Goal: Transaction & Acquisition: Register for event/course

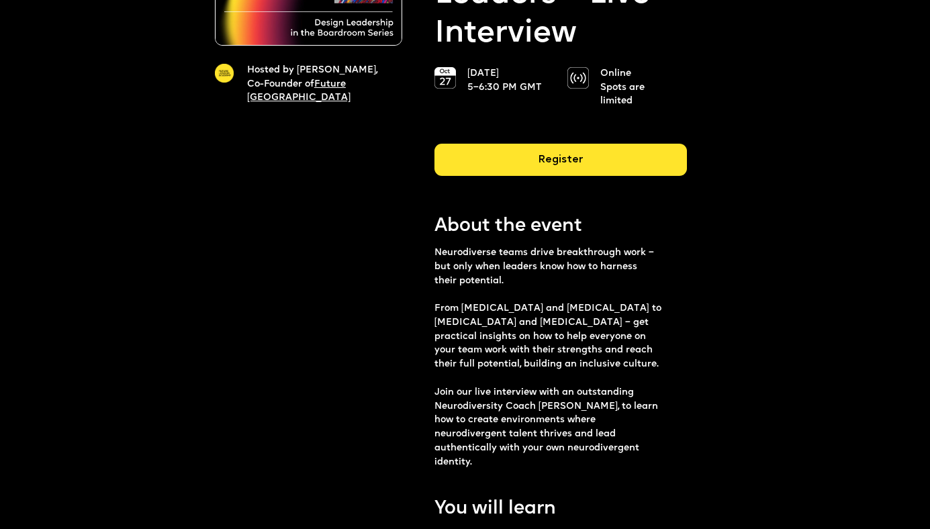
scroll to position [226, 0]
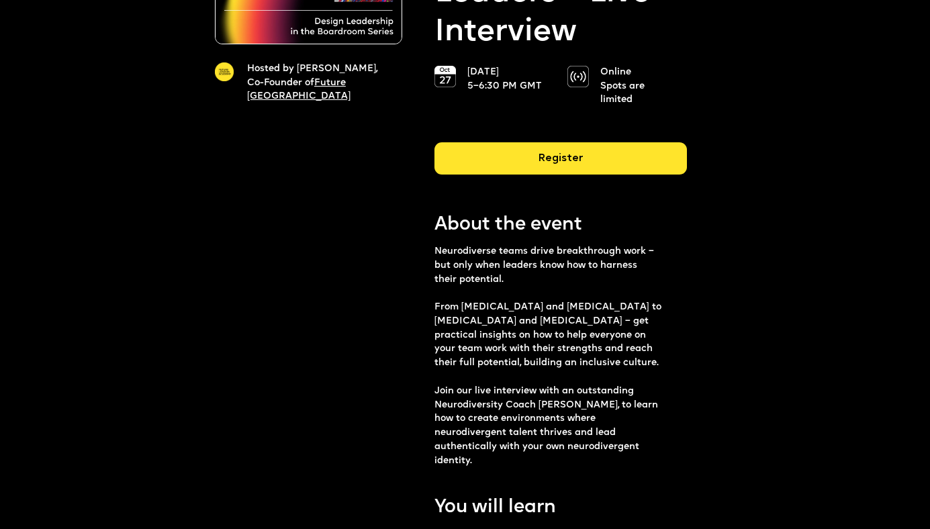
click at [534, 259] on p "Neurodiverse teams drive breakthrough work – but only when leaders know how to …" at bounding box center [548, 357] width 228 height 224
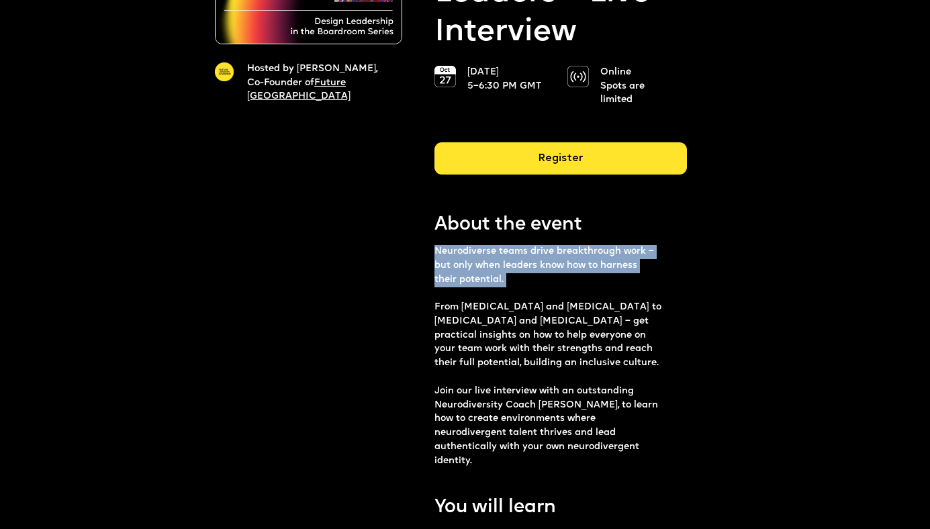
click at [534, 259] on p "Neurodiverse teams drive breakthrough work – but only when leaders know how to …" at bounding box center [548, 357] width 228 height 224
click at [520, 263] on p "Neurodiverse teams drive breakthrough work – but only when leaders know how to …" at bounding box center [548, 357] width 228 height 224
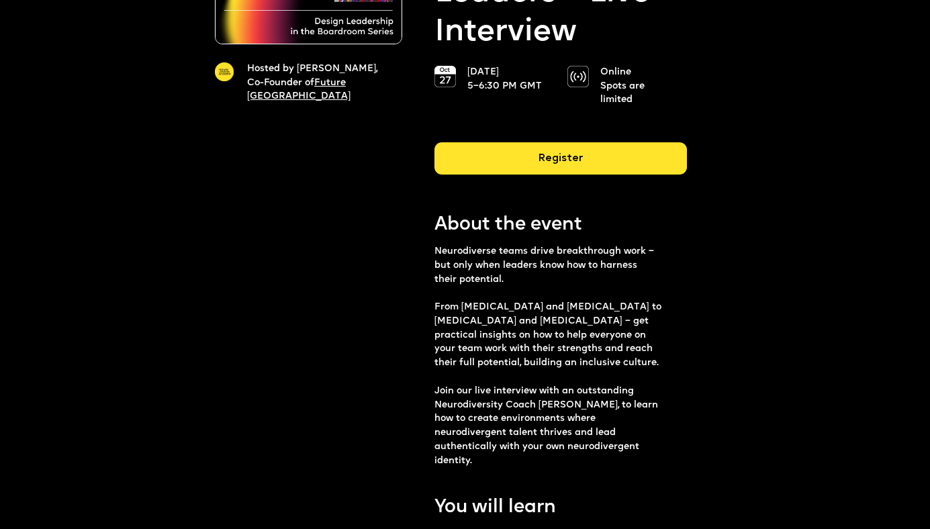
click at [520, 263] on p "Neurodiverse teams drive breakthrough work – but only when leaders know how to …" at bounding box center [548, 357] width 228 height 224
click at [536, 275] on p "Neurodiverse teams drive breakthrough work – but only when leaders know how to …" at bounding box center [548, 357] width 228 height 224
click at [568, 261] on p "Neurodiverse teams drive breakthrough work – but only when leaders know how to …" at bounding box center [548, 357] width 228 height 224
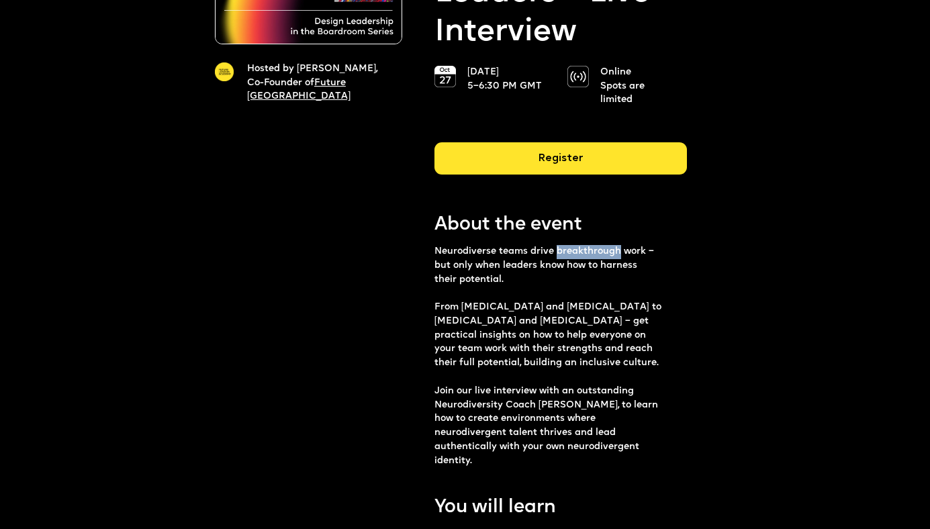
click at [528, 252] on p "Neurodiverse teams drive breakthrough work – but only when leaders know how to …" at bounding box center [548, 357] width 228 height 224
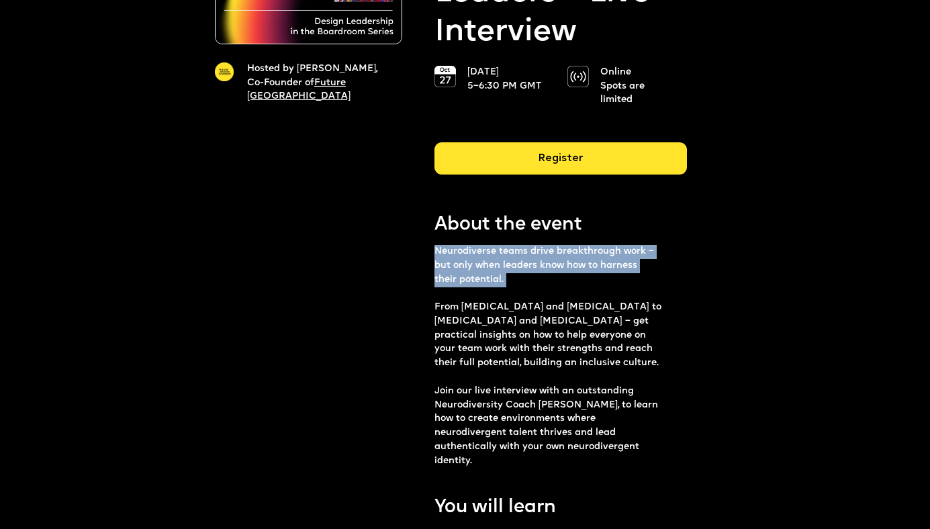
click at [528, 252] on p "Neurodiverse teams drive breakthrough work – but only when leaders know how to …" at bounding box center [548, 357] width 228 height 224
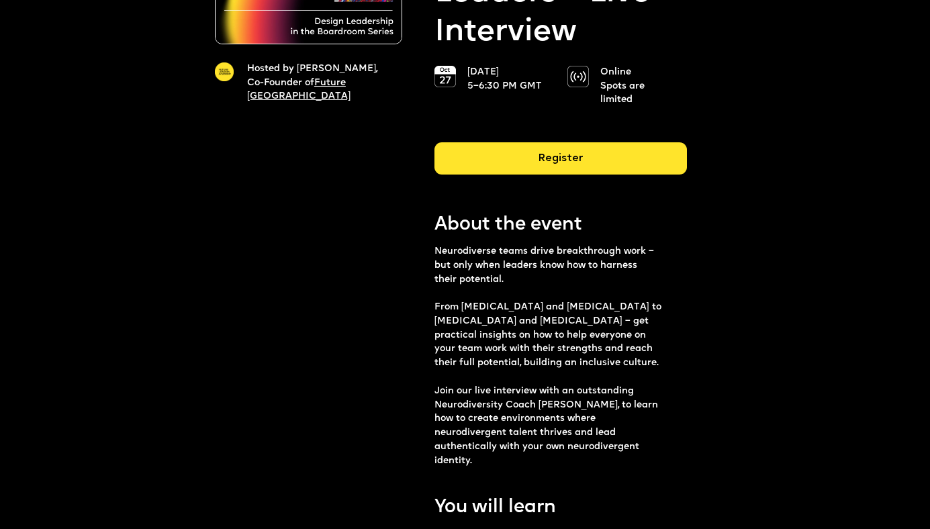
click at [526, 257] on p "Neurodiverse teams drive breakthrough work – but only when leaders know how to …" at bounding box center [548, 357] width 228 height 224
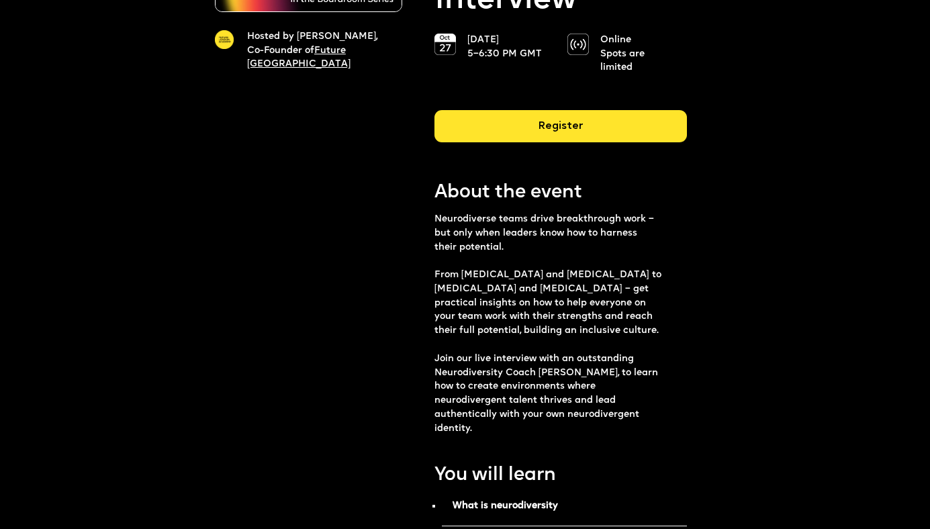
scroll to position [262, 0]
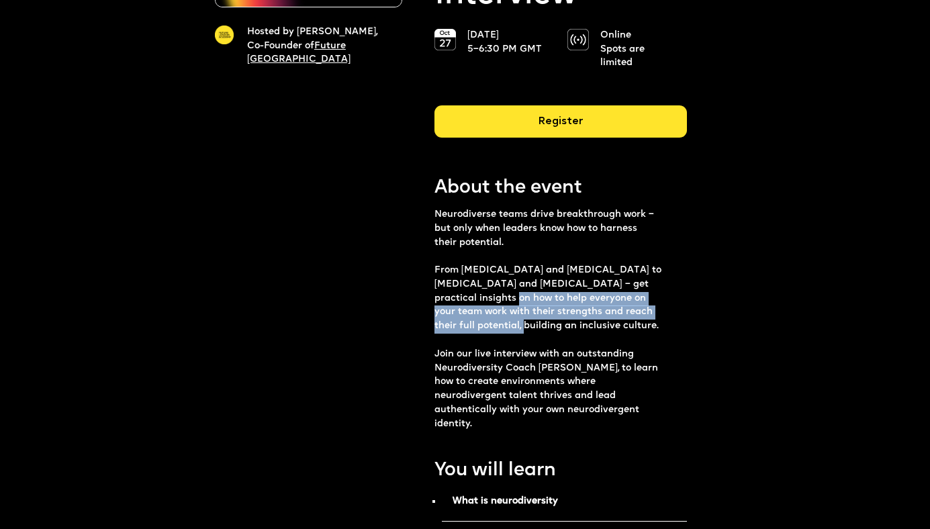
drag, startPoint x: 507, startPoint y: 324, endPoint x: 507, endPoint y: 293, distance: 30.2
click at [507, 293] on p "Neurodiverse teams drive breakthrough work – but only when leaders know how to …" at bounding box center [548, 320] width 228 height 224
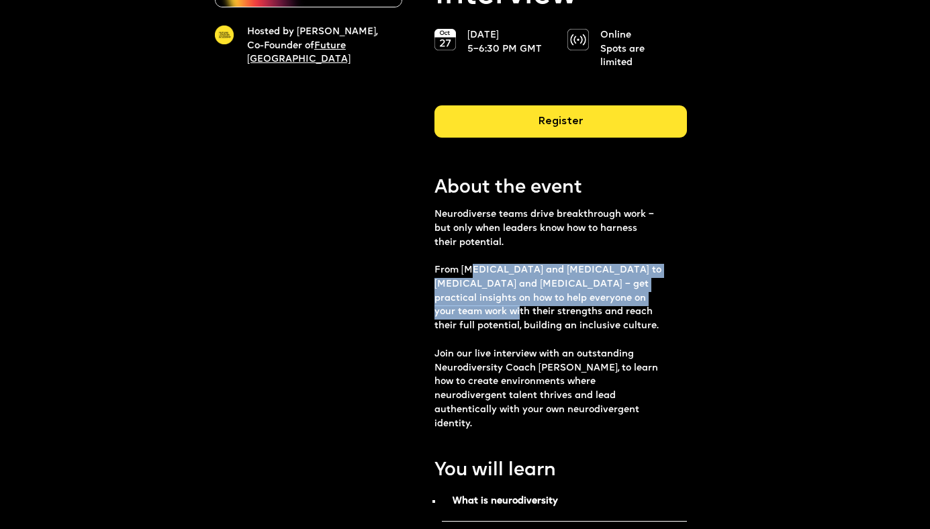
drag, startPoint x: 473, startPoint y: 276, endPoint x: 485, endPoint y: 315, distance: 40.6
click at [483, 313] on p "Neurodiverse teams drive breakthrough work – but only when leaders know how to …" at bounding box center [548, 320] width 228 height 224
click at [485, 315] on p "Neurodiverse teams drive breakthrough work – but only when leaders know how to …" at bounding box center [548, 320] width 228 height 224
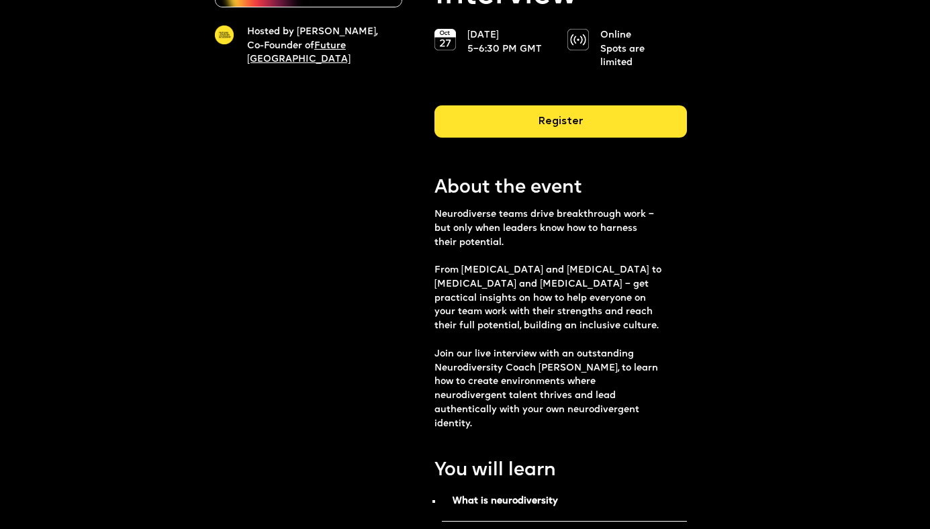
click at [485, 315] on p "Neurodiverse teams drive breakthrough work – but only when leaders know how to …" at bounding box center [548, 320] width 228 height 224
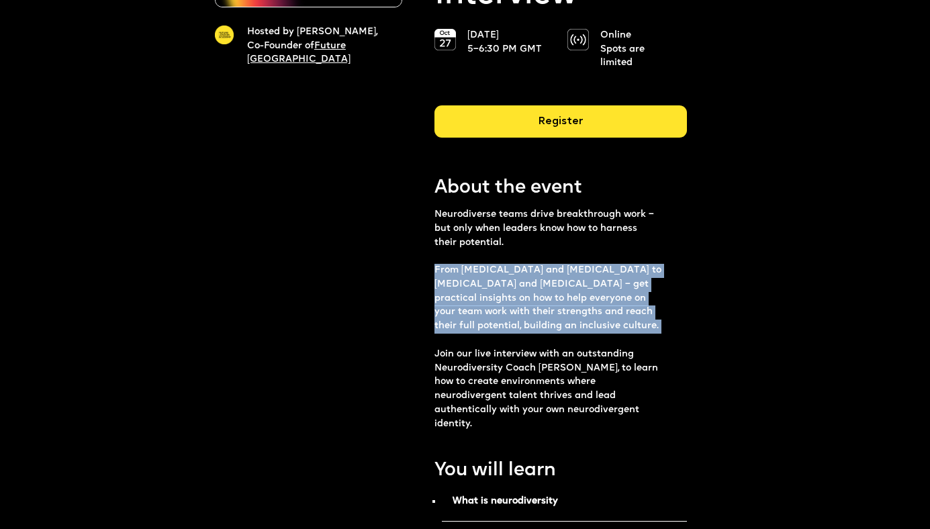
click at [473, 310] on p "Neurodiverse teams drive breakthrough work – but only when leaders know how to …" at bounding box center [548, 320] width 228 height 224
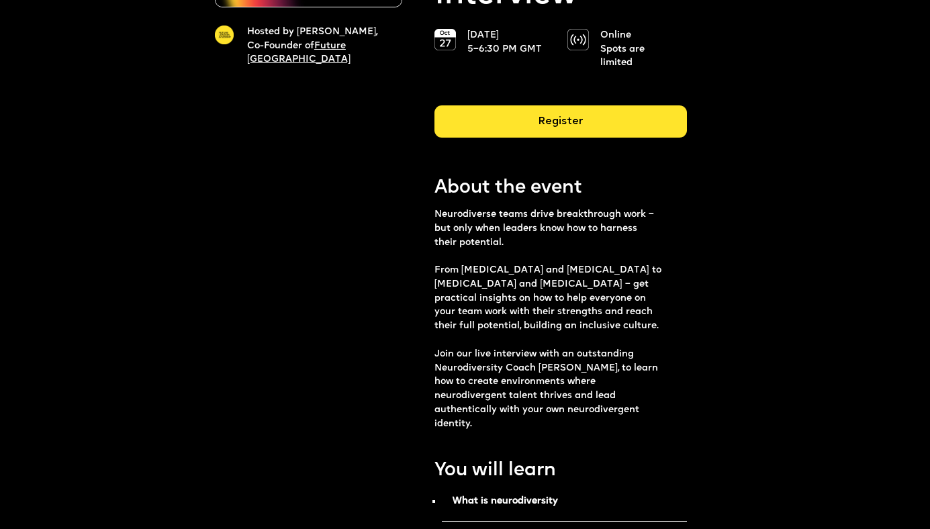
click at [473, 310] on p "Neurodiverse teams drive breakthrough work – but only when leaders know how to …" at bounding box center [548, 320] width 228 height 224
click at [493, 323] on p "Neurodiverse teams drive breakthrough work – but only when leaders know how to …" at bounding box center [548, 320] width 228 height 224
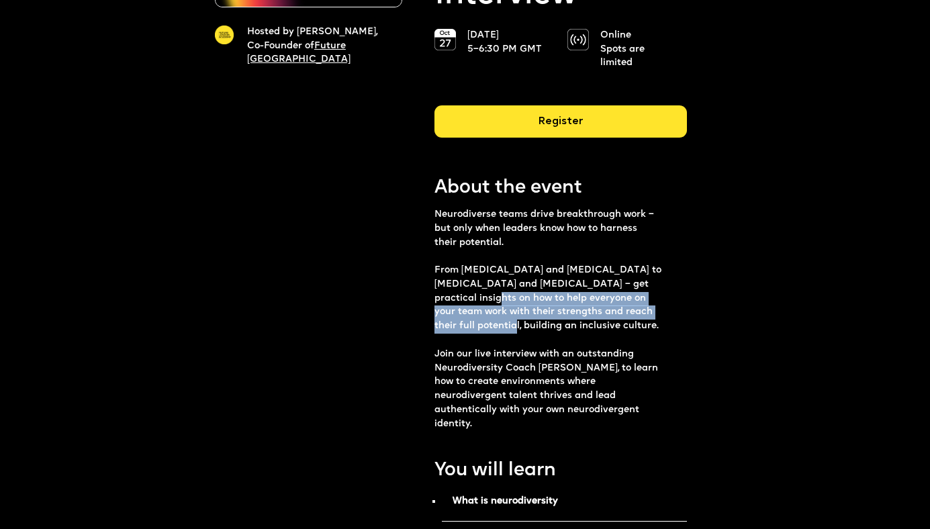
drag, startPoint x: 495, startPoint y: 336, endPoint x: 483, endPoint y: 294, distance: 44.2
click at [483, 294] on p "Neurodiverse teams drive breakthrough work – but only when leaders know how to …" at bounding box center [548, 320] width 228 height 224
click at [464, 291] on p "Neurodiverse teams drive breakthrough work – but only when leaders know how to …" at bounding box center [548, 320] width 228 height 224
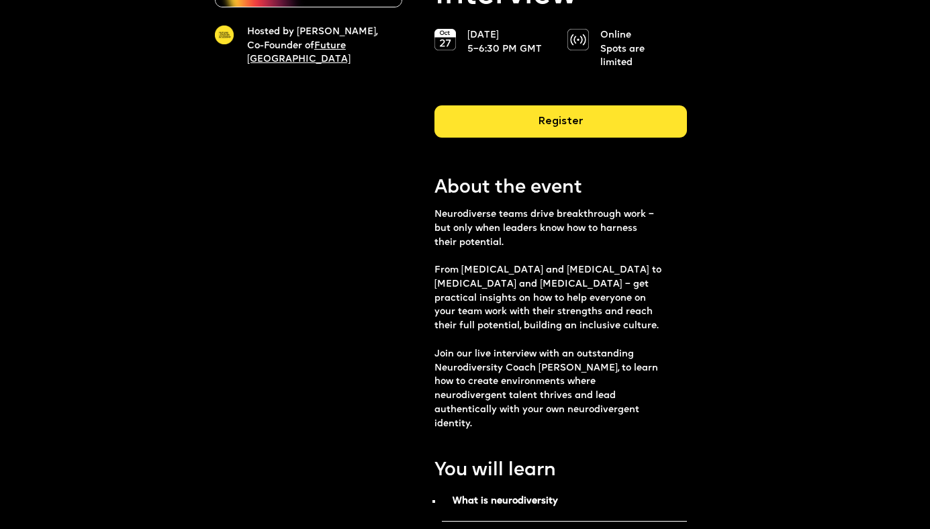
click at [463, 291] on p "Neurodiverse teams drive breakthrough work – but only when leaders know how to …" at bounding box center [548, 320] width 228 height 224
click at [485, 318] on p "Neurodiverse teams drive breakthrough work – but only when leaders know how to …" at bounding box center [548, 320] width 228 height 224
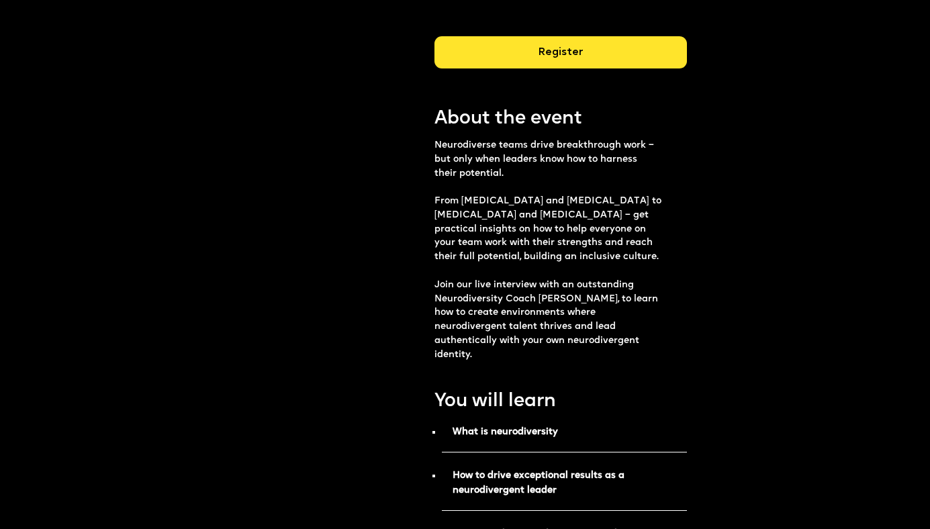
scroll to position [351, 0]
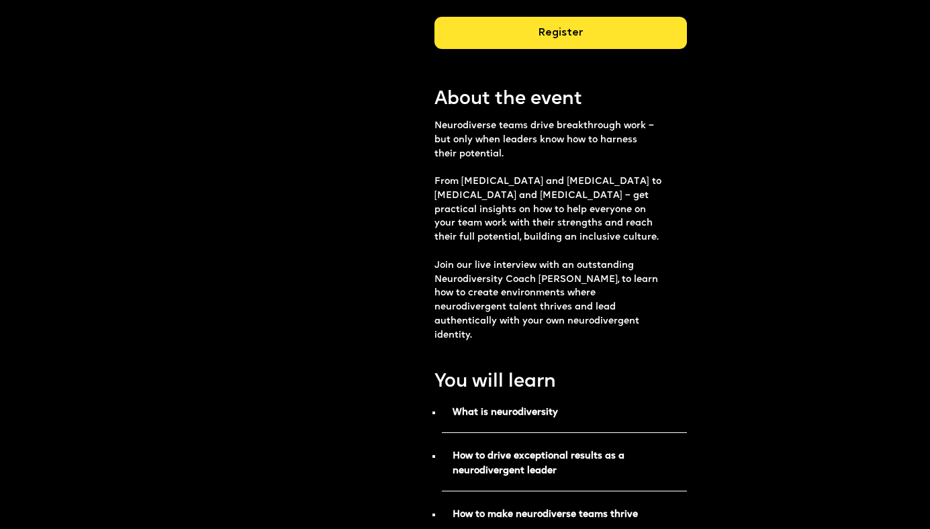
click at [454, 279] on p "Neurodiverse teams drive breakthrough work – but only when leaders know how to …" at bounding box center [548, 231] width 228 height 224
click at [487, 303] on p "Neurodiverse teams drive breakthrough work – but only when leaders know how to …" at bounding box center [548, 231] width 228 height 224
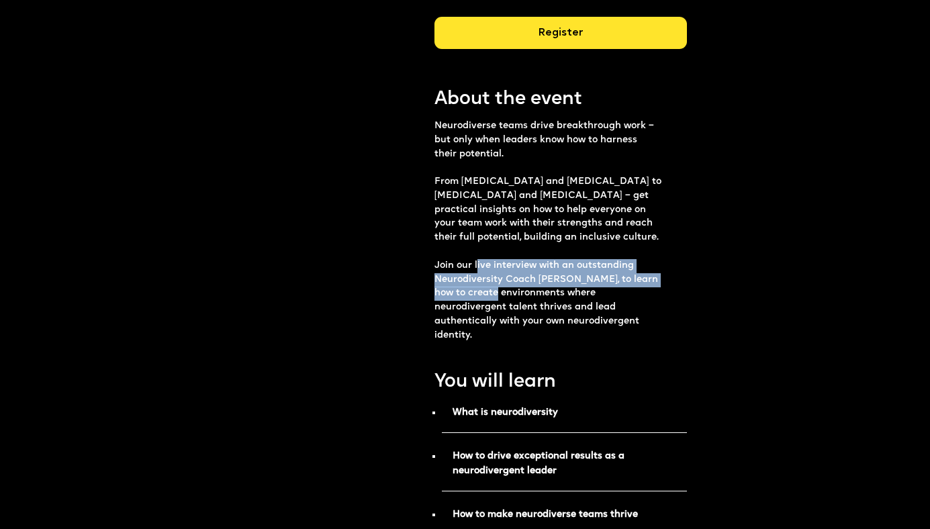
drag, startPoint x: 498, startPoint y: 304, endPoint x: 478, endPoint y: 275, distance: 35.7
click at [478, 275] on p "Neurodiverse teams drive breakthrough work – but only when leaders know how to …" at bounding box center [548, 231] width 228 height 224
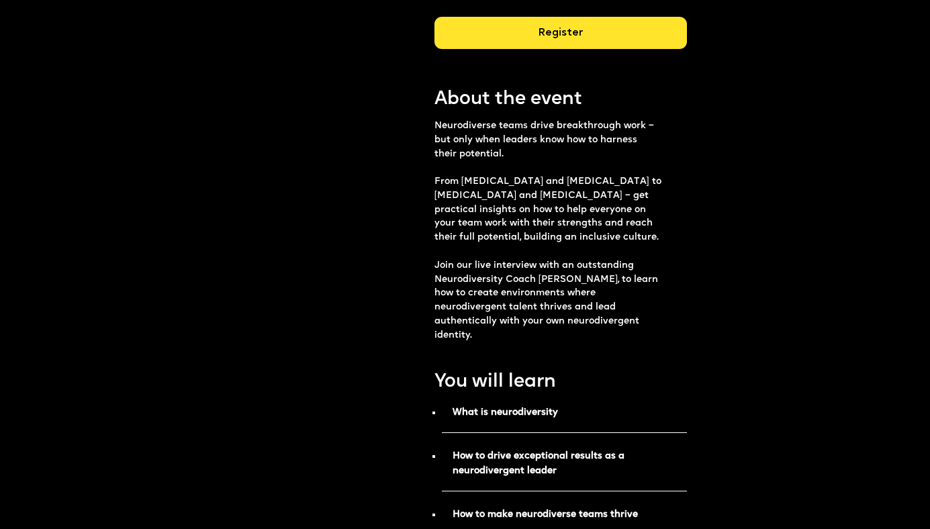
click at [478, 275] on p "Neurodiverse teams drive breakthrough work – but only when leaders know how to …" at bounding box center [548, 231] width 228 height 224
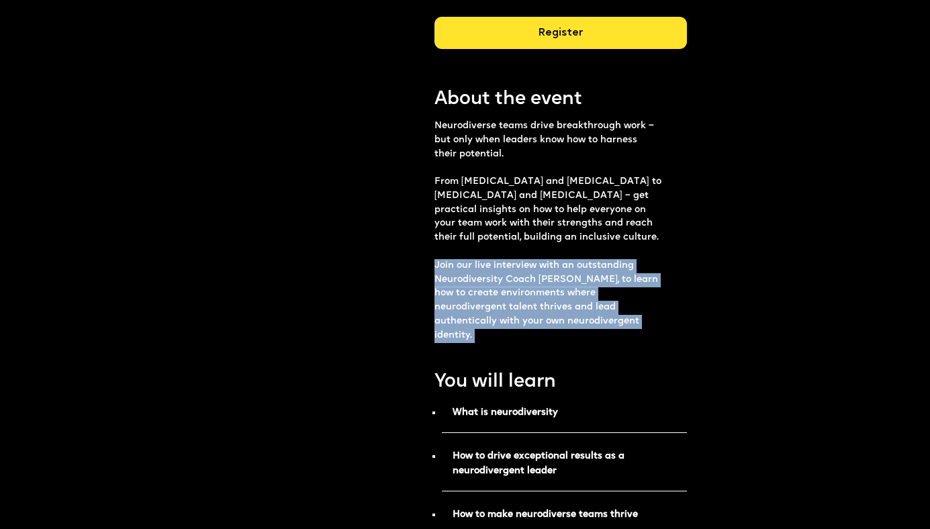
click at [471, 289] on p "Neurodiverse teams drive breakthrough work – but only when leaders know how to …" at bounding box center [548, 231] width 228 height 224
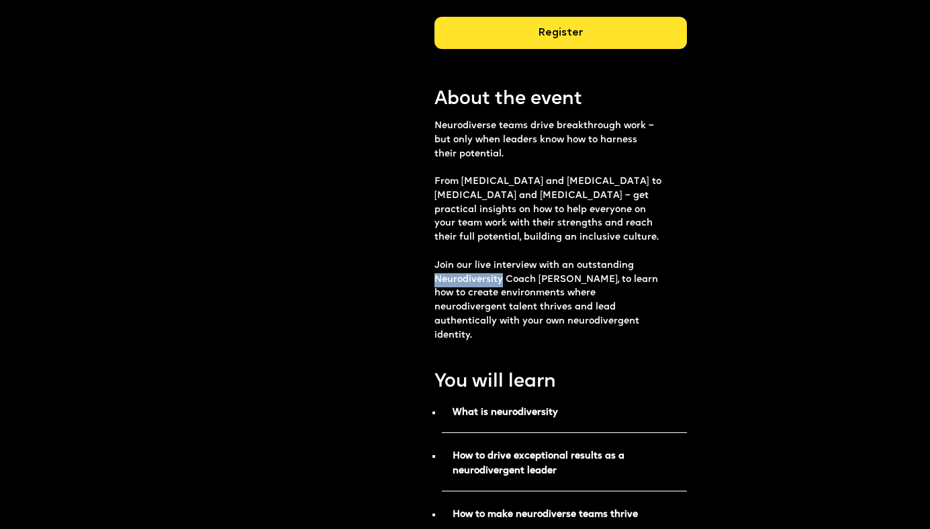
click at [471, 289] on p "Neurodiverse teams drive breakthrough work – but only when leaders know how to …" at bounding box center [548, 231] width 228 height 224
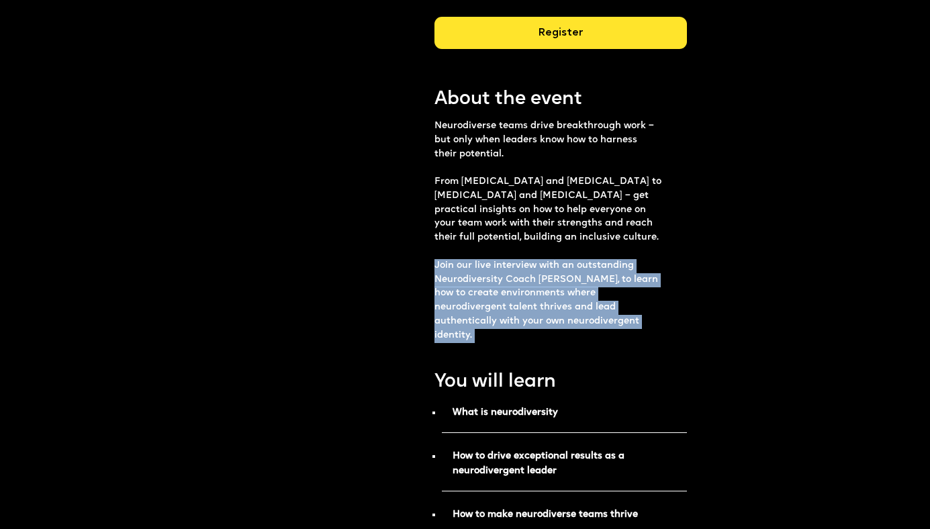
click at [471, 289] on p "Neurodiverse teams drive breakthrough work – but only when leaders know how to …" at bounding box center [548, 231] width 228 height 224
click at [491, 293] on p "Neurodiverse teams drive breakthrough work – but only when leaders know how to …" at bounding box center [548, 231] width 228 height 224
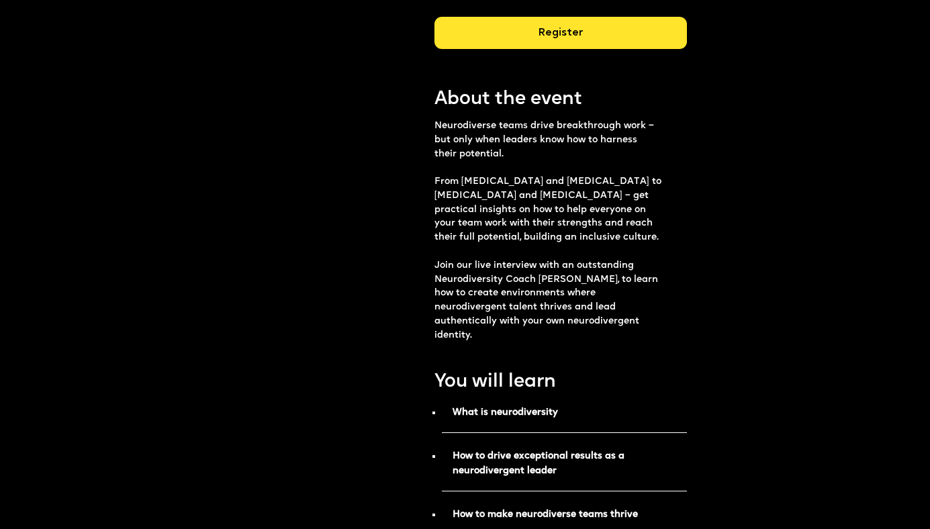
click at [491, 293] on p "Neurodiverse teams drive breakthrough work – but only when leaders know how to …" at bounding box center [548, 231] width 228 height 224
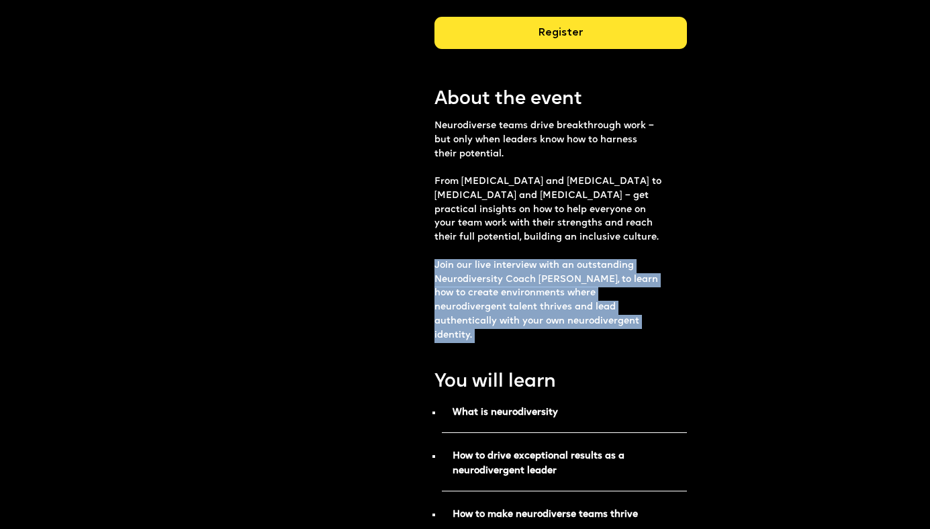
click at [491, 293] on p "Neurodiverse teams drive breakthrough work – but only when leaders know how to …" at bounding box center [548, 231] width 228 height 224
click at [475, 289] on p "Neurodiverse teams drive breakthrough work – but only when leaders know how to …" at bounding box center [548, 231] width 228 height 224
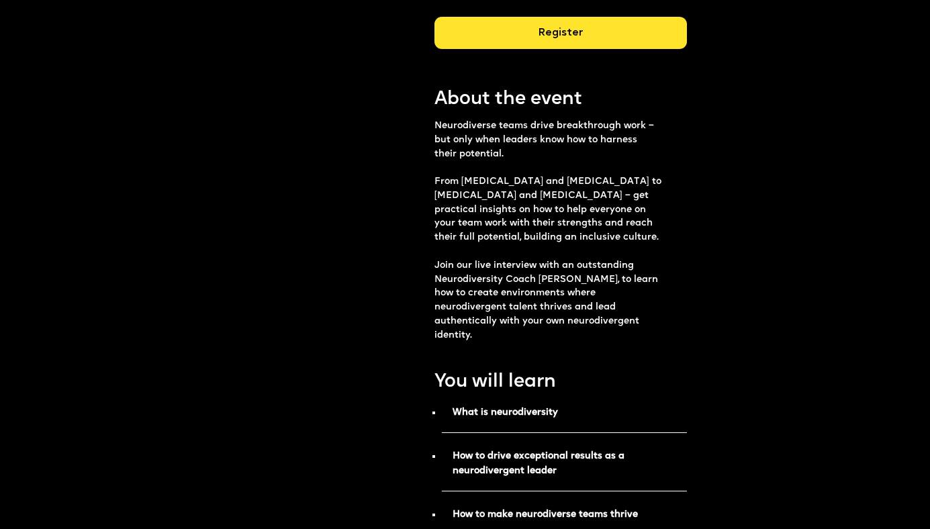
click at [475, 289] on p "Neurodiverse teams drive breakthrough work – but only when leaders know how to …" at bounding box center [548, 231] width 228 height 224
click at [489, 295] on p "Neurodiverse teams drive breakthrough work – but only when leaders know how to …" at bounding box center [548, 231] width 228 height 224
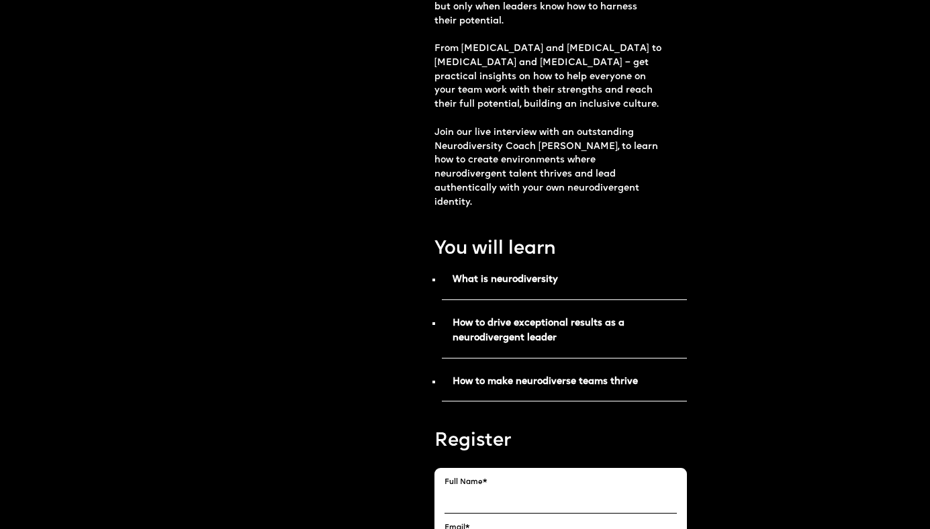
scroll to position [485, 0]
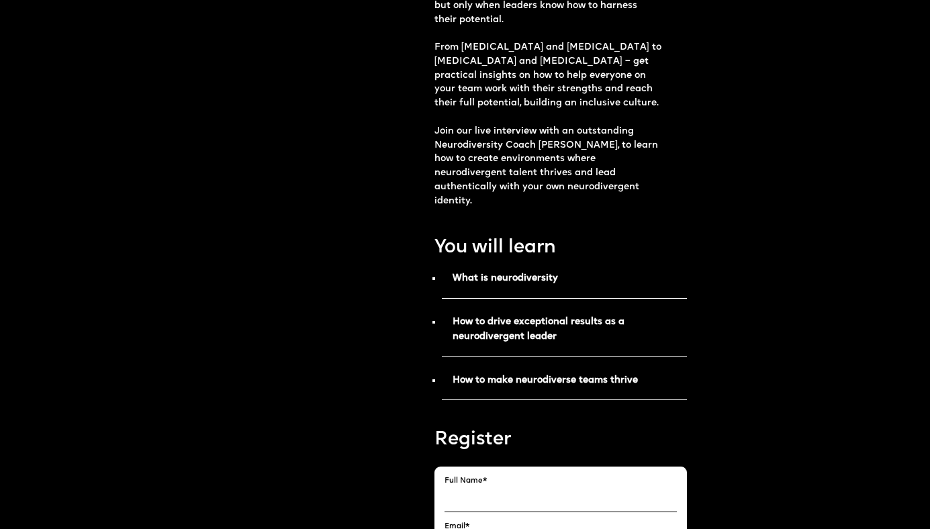
click at [472, 318] on p "How to drive exceptional results as a neurodivergent leader" at bounding box center [564, 334] width 245 height 46
click at [472, 317] on strong "How to drive exceptional results as a neurodivergent leader" at bounding box center [538, 328] width 172 height 23
click at [506, 326] on strong "How to drive exceptional results as a neurodivergent leader" at bounding box center [538, 328] width 172 height 23
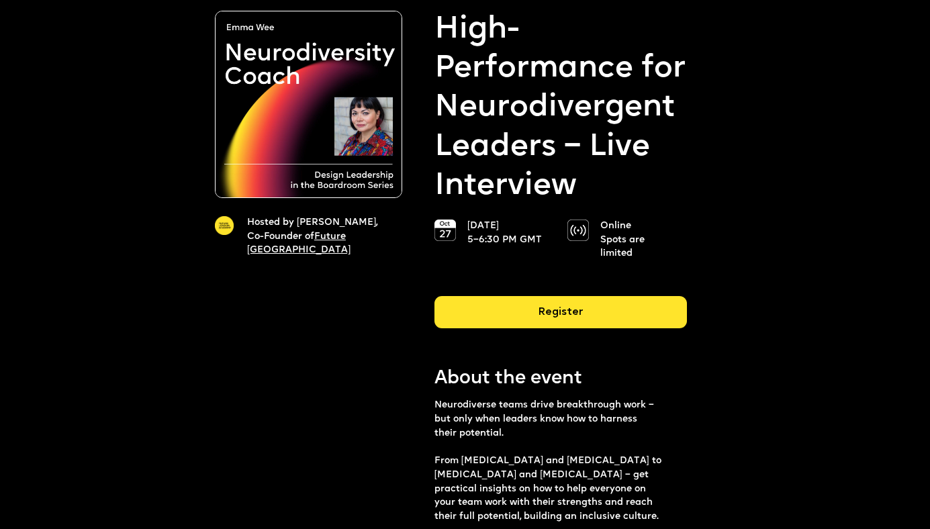
scroll to position [75, 0]
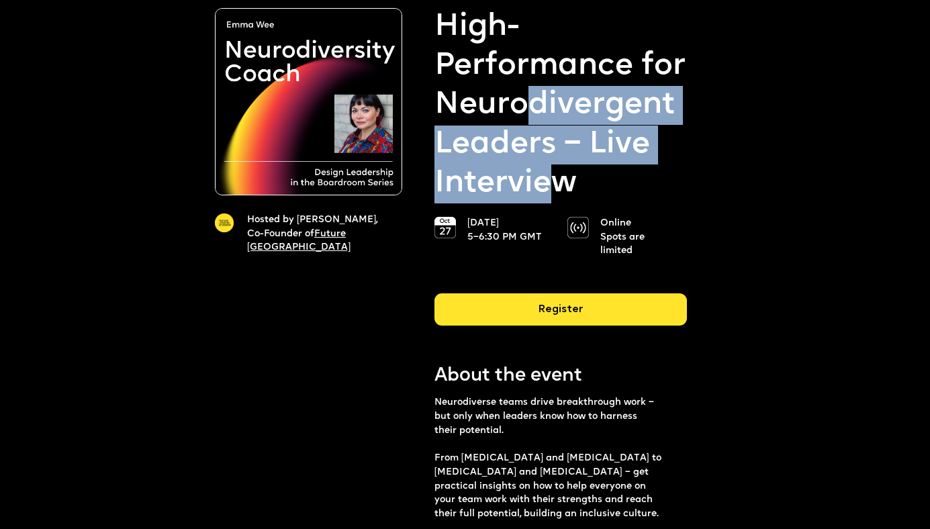
drag, startPoint x: 553, startPoint y: 182, endPoint x: 524, endPoint y: 112, distance: 75.8
click at [524, 113] on strong "High-Performance for Neurodivergent Leaders – Live Interview" at bounding box center [560, 105] width 252 height 195
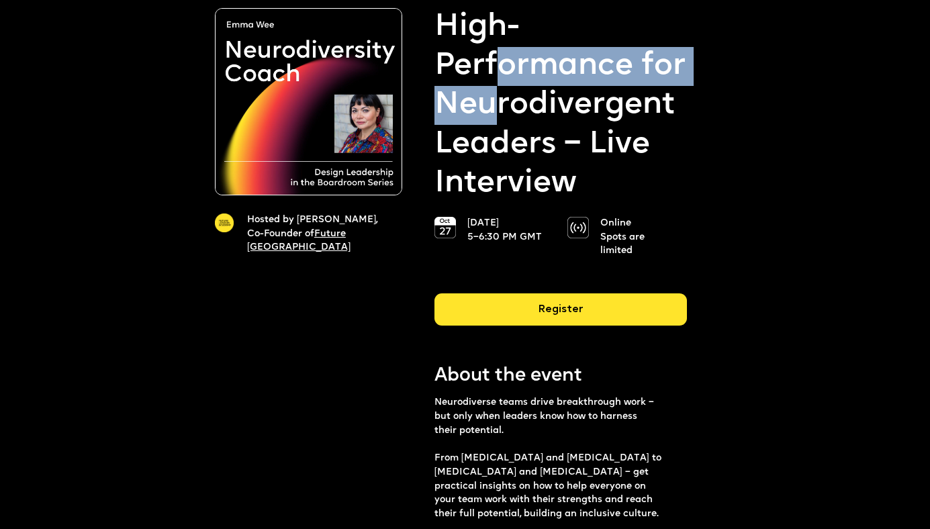
drag, startPoint x: 491, startPoint y: 81, endPoint x: 498, endPoint y: 128, distance: 47.5
click at [498, 128] on strong "High-Performance for Neurodivergent Leaders – Live Interview" at bounding box center [560, 105] width 252 height 195
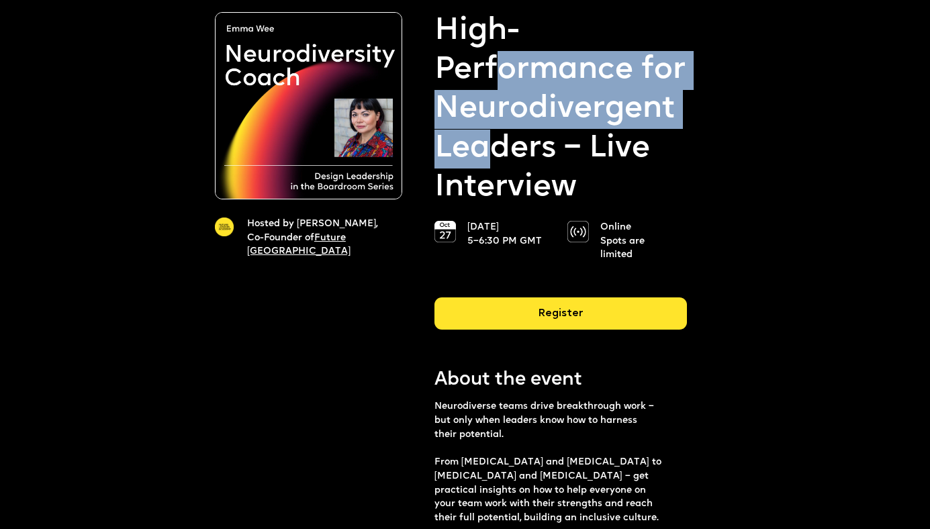
scroll to position [70, 0]
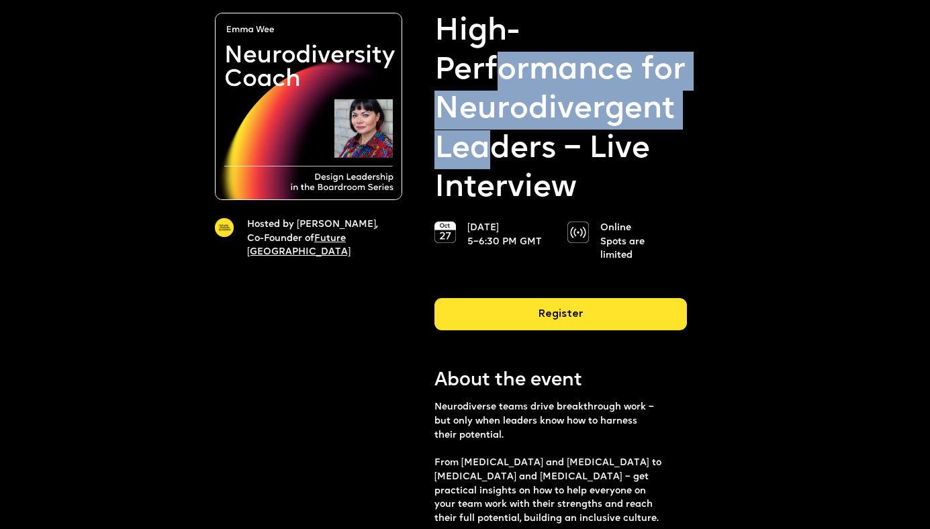
click at [499, 130] on strong "High-Performance for Neurodivergent Leaders – Live Interview" at bounding box center [560, 110] width 252 height 195
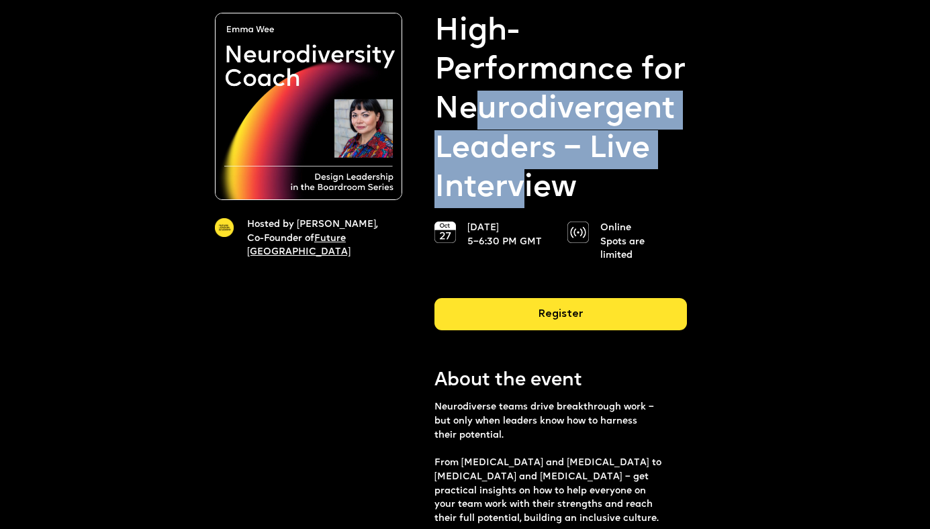
drag, startPoint x: 520, startPoint y: 173, endPoint x: 482, endPoint y: 103, distance: 79.3
click at [484, 109] on strong "High-Performance for Neurodivergent Leaders – Live Interview" at bounding box center [560, 110] width 252 height 195
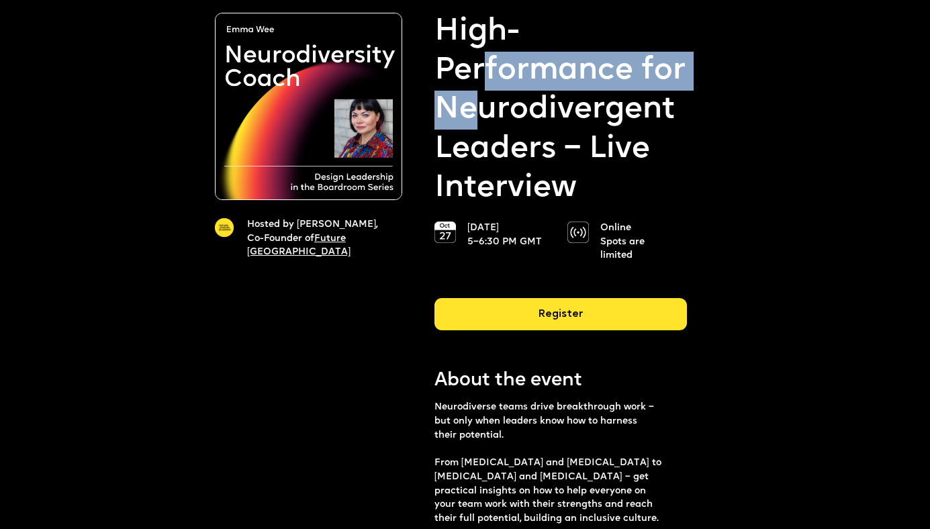
drag, startPoint x: 484, startPoint y: 64, endPoint x: 492, endPoint y: 138, distance: 74.3
click at [485, 125] on strong "High-Performance for Neurodivergent Leaders – Live Interview" at bounding box center [560, 110] width 252 height 195
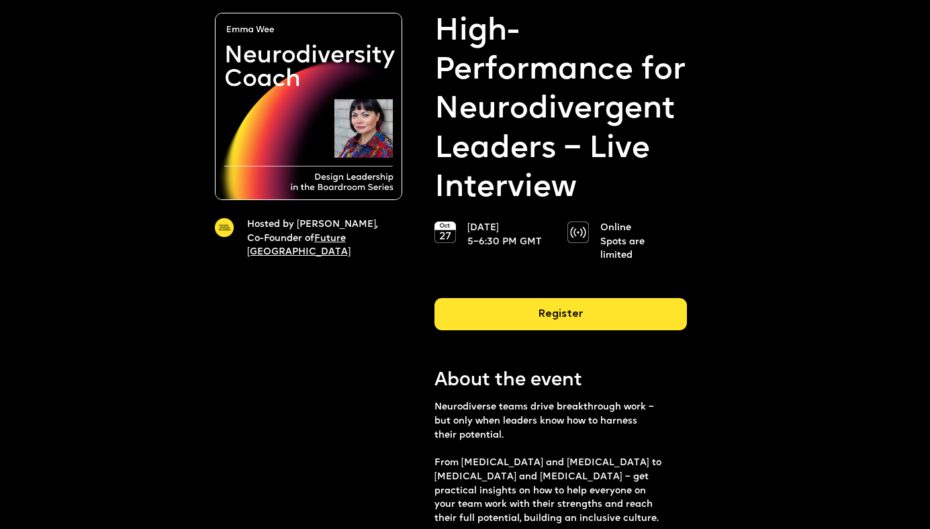
click at [492, 138] on strong "High-Performance for Neurodivergent Leaders – Live Interview" at bounding box center [560, 110] width 252 height 195
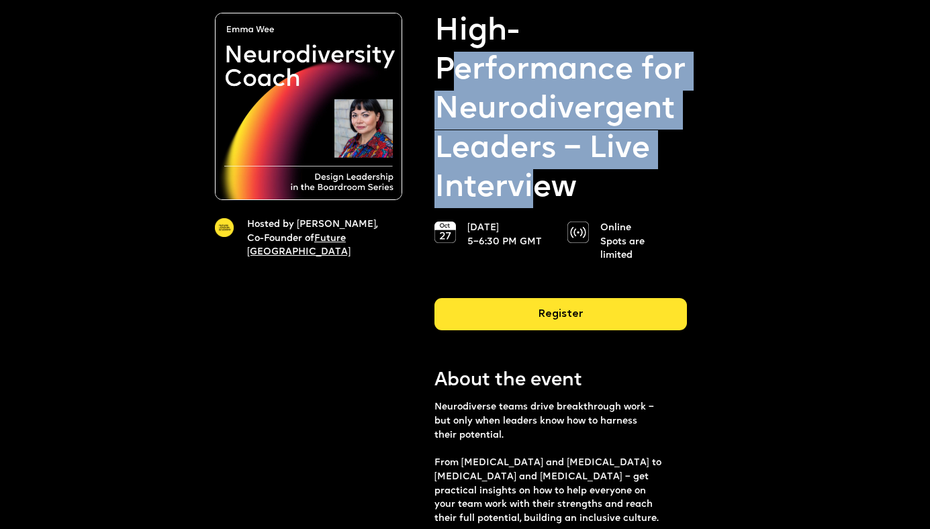
drag, startPoint x: 533, startPoint y: 193, endPoint x: 455, endPoint y: 82, distance: 135.9
click at [455, 82] on strong "High-Performance for Neurodivergent Leaders – Live Interview" at bounding box center [560, 110] width 252 height 195
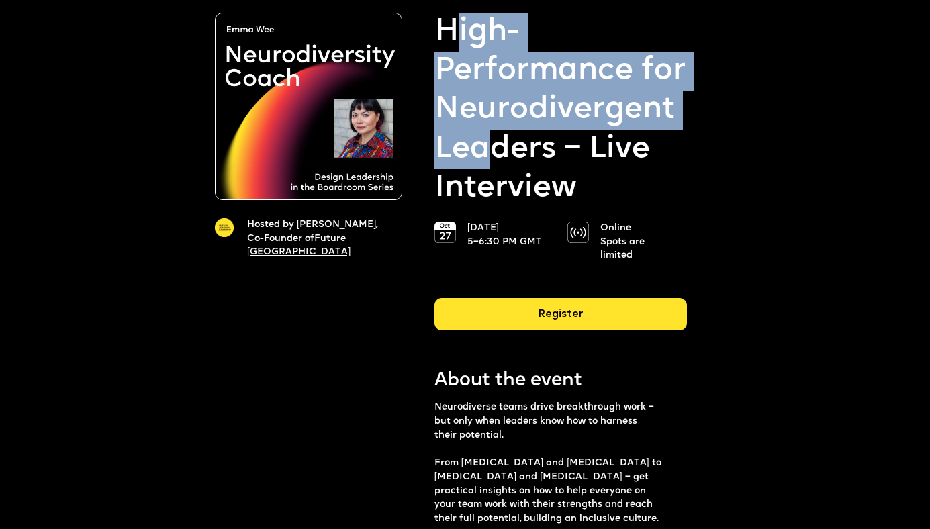
drag, startPoint x: 451, startPoint y: 25, endPoint x: 508, endPoint y: 163, distance: 149.6
click at [499, 150] on strong "High-Performance for Neurodivergent Leaders – Live Interview" at bounding box center [560, 110] width 252 height 195
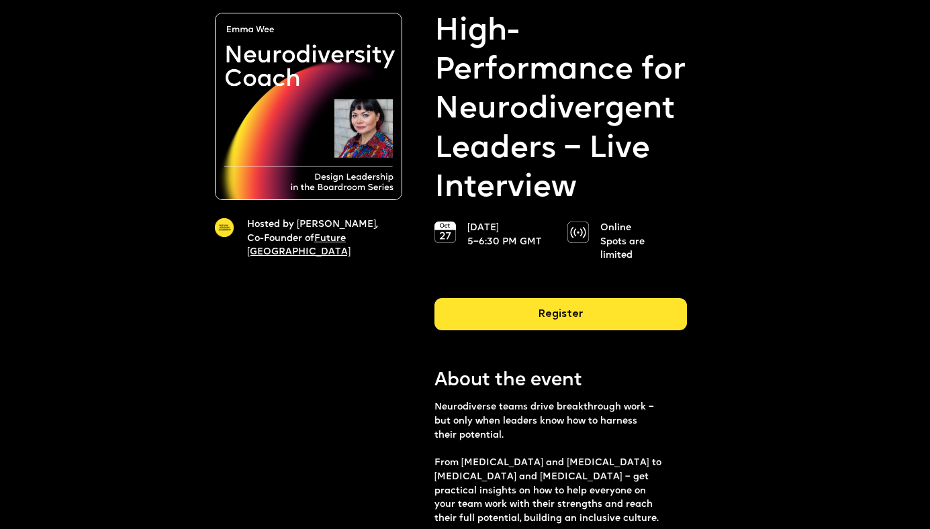
click at [508, 163] on strong "High-Performance for Neurodivergent Leaders – Live Interview" at bounding box center [560, 110] width 252 height 195
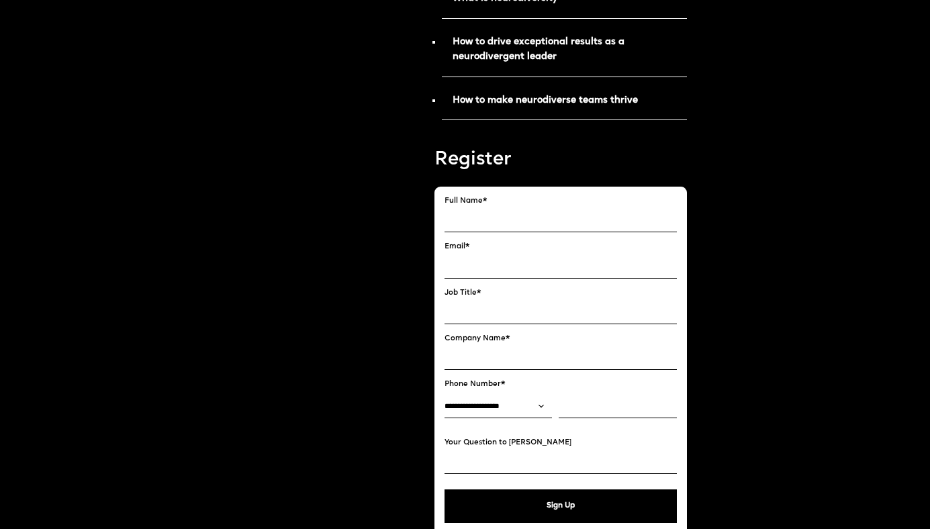
scroll to position [900, 0]
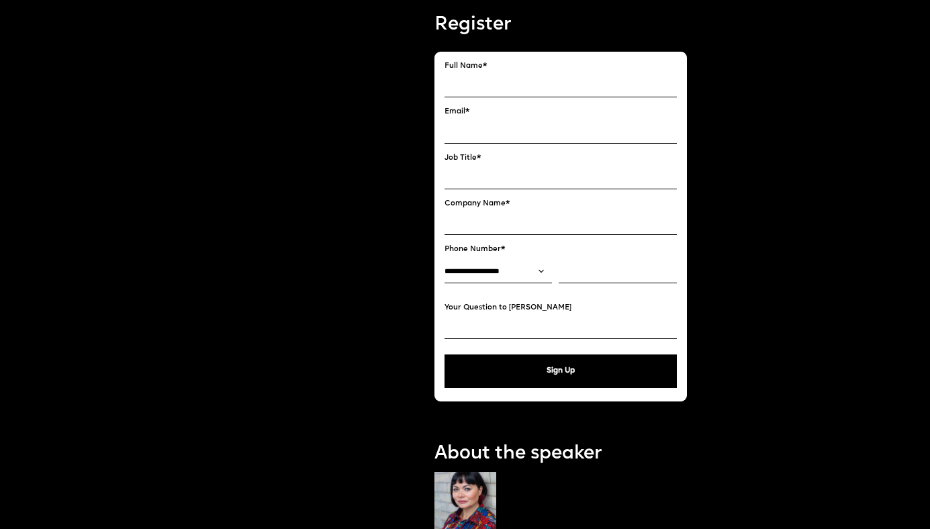
click at [462, 316] on input "Your Question to [PERSON_NAME]" at bounding box center [560, 326] width 232 height 23
click at [382, 314] on div "Hosted by Hosted by [PERSON_NAME], Co-Founder of Future London Academy Reserve …" at bounding box center [308, 382] width 187 height 2401
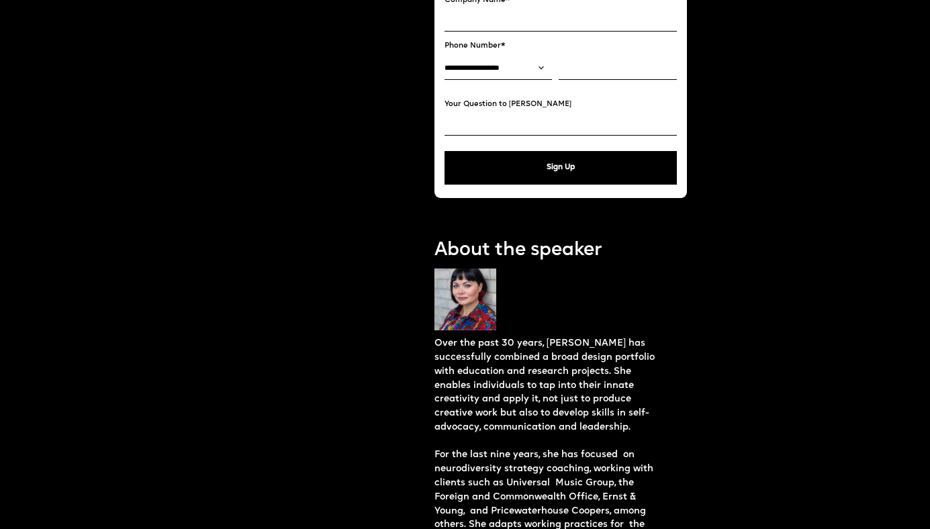
scroll to position [1180, 0]
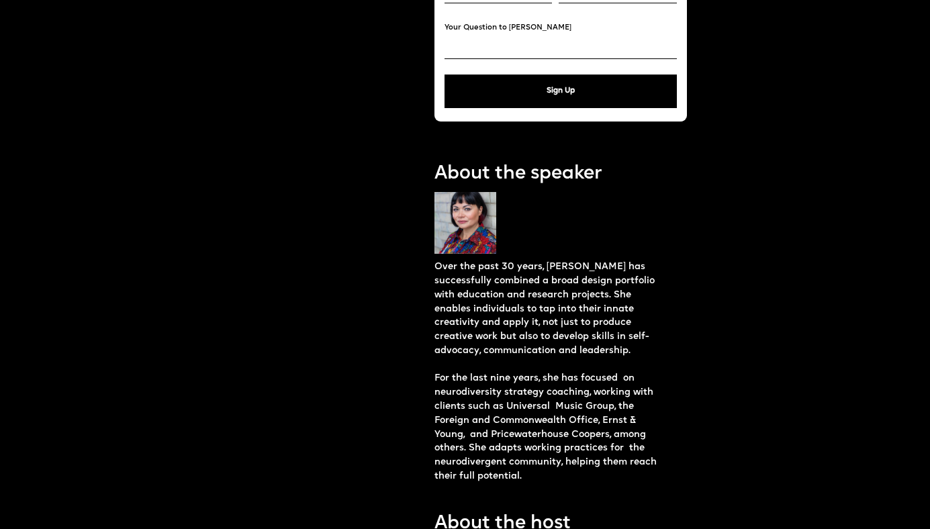
click at [466, 287] on p "Over the past 30 years, [PERSON_NAME] has successfully combined a broad design …" at bounding box center [548, 372] width 228 height 224
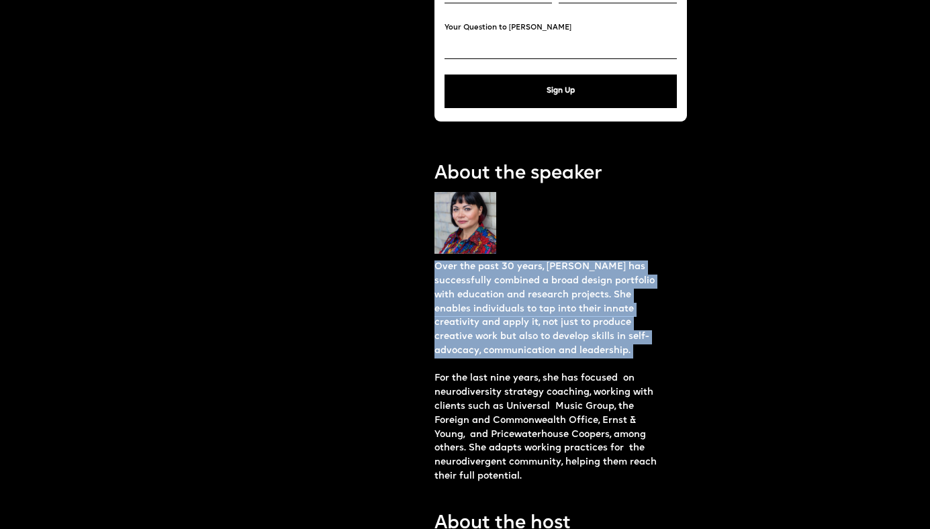
click at [466, 287] on p "Over the past 30 years, [PERSON_NAME] has successfully combined a broad design …" at bounding box center [548, 372] width 228 height 224
click at [456, 285] on p "Over the past 30 years, [PERSON_NAME] has successfully combined a broad design …" at bounding box center [548, 372] width 228 height 224
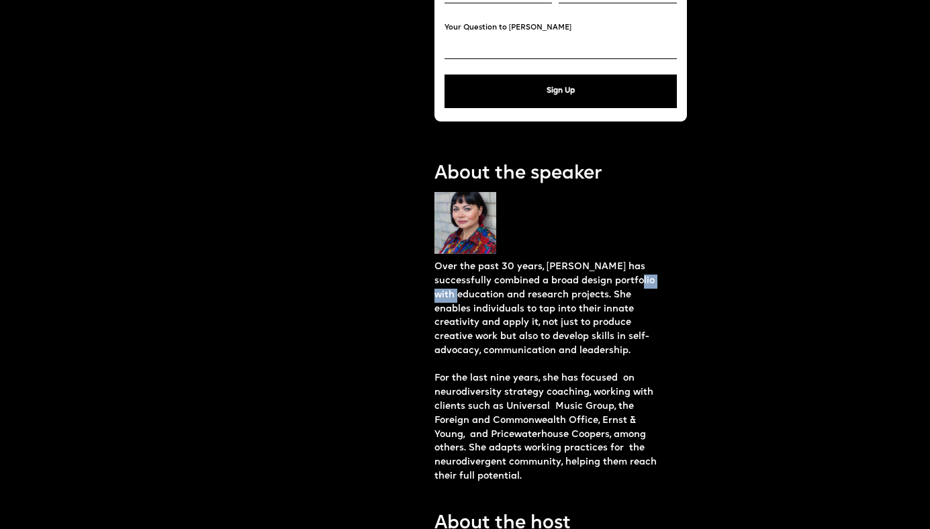
click at [456, 285] on p "Over the past 30 years, [PERSON_NAME] has successfully combined a broad design …" at bounding box center [548, 372] width 228 height 224
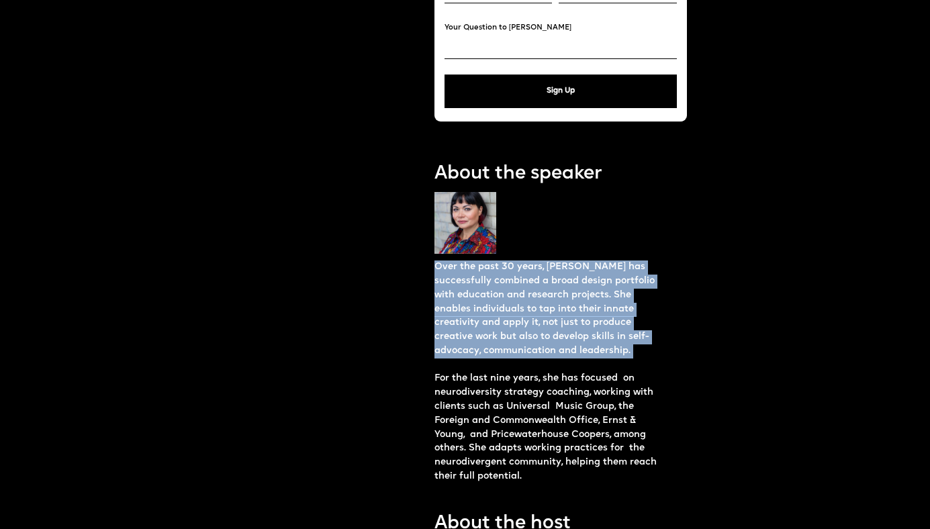
click at [452, 279] on p "Over the past 30 years, [PERSON_NAME] has successfully combined a broad design …" at bounding box center [548, 372] width 228 height 224
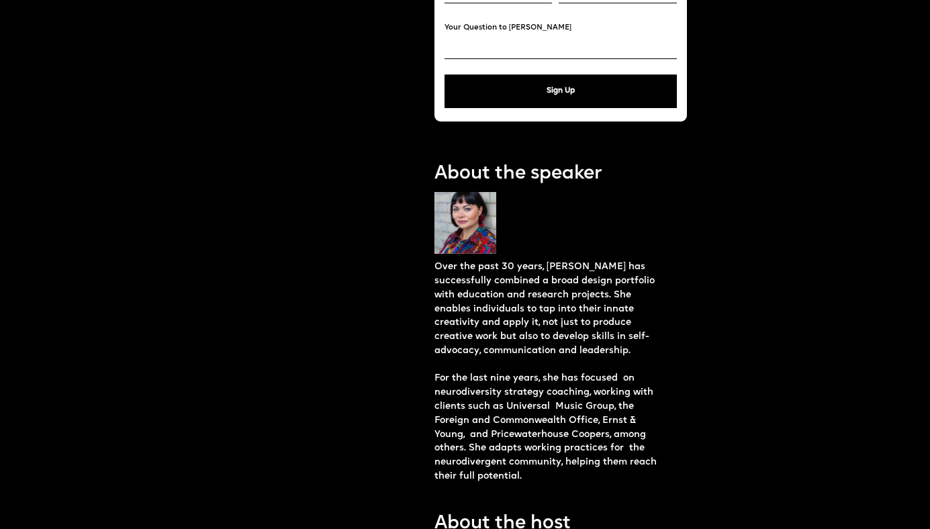
click at [452, 279] on p "Over the past 30 years, [PERSON_NAME] has successfully combined a broad design …" at bounding box center [548, 372] width 228 height 224
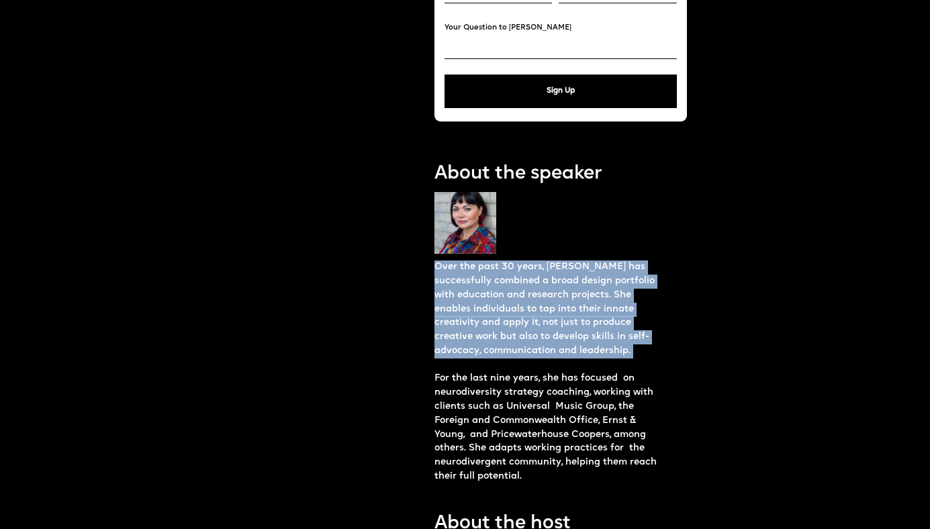
click at [456, 289] on p "Over the past 30 years, [PERSON_NAME] has successfully combined a broad design …" at bounding box center [548, 372] width 228 height 224
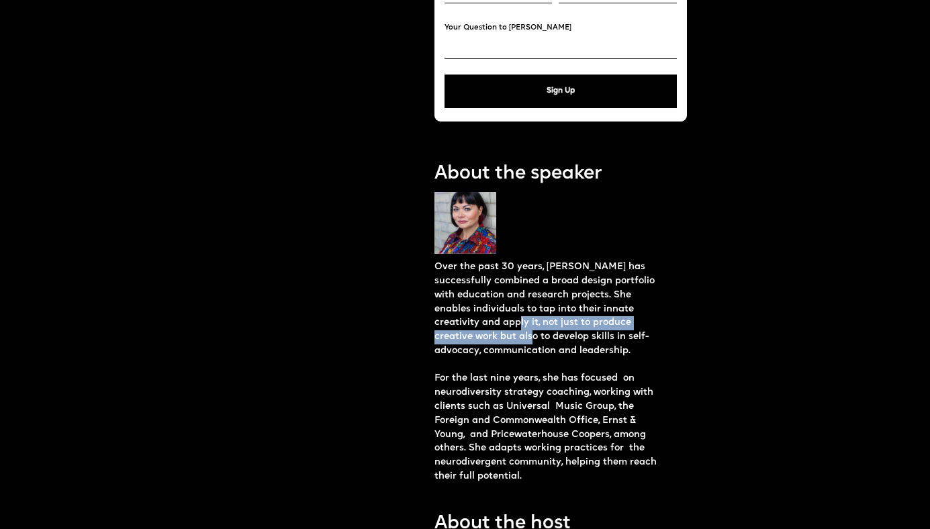
drag, startPoint x: 488, startPoint y: 334, endPoint x: 475, endPoint y: 293, distance: 43.1
click at [475, 293] on p "Over the past 30 years, [PERSON_NAME] has successfully combined a broad design …" at bounding box center [548, 372] width 228 height 224
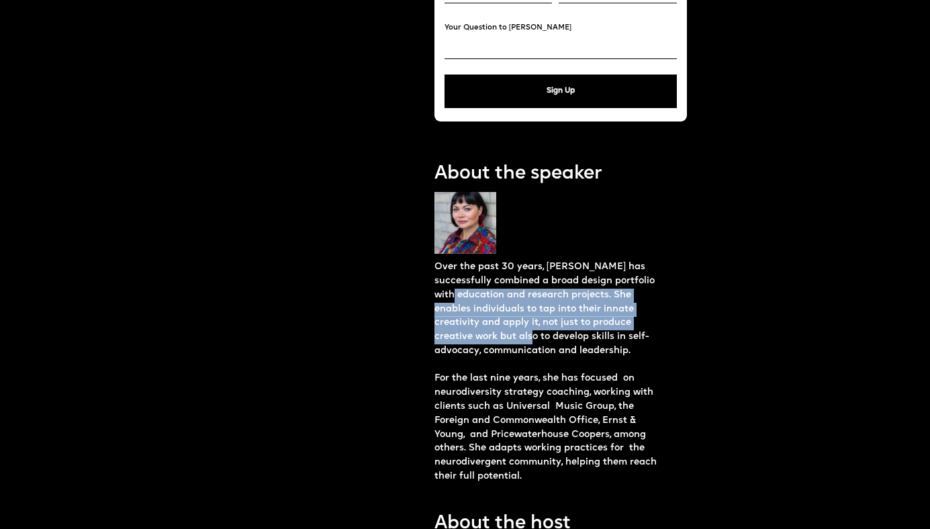
click at [475, 293] on p "Over the past 30 years, [PERSON_NAME] has successfully combined a broad design …" at bounding box center [548, 372] width 228 height 224
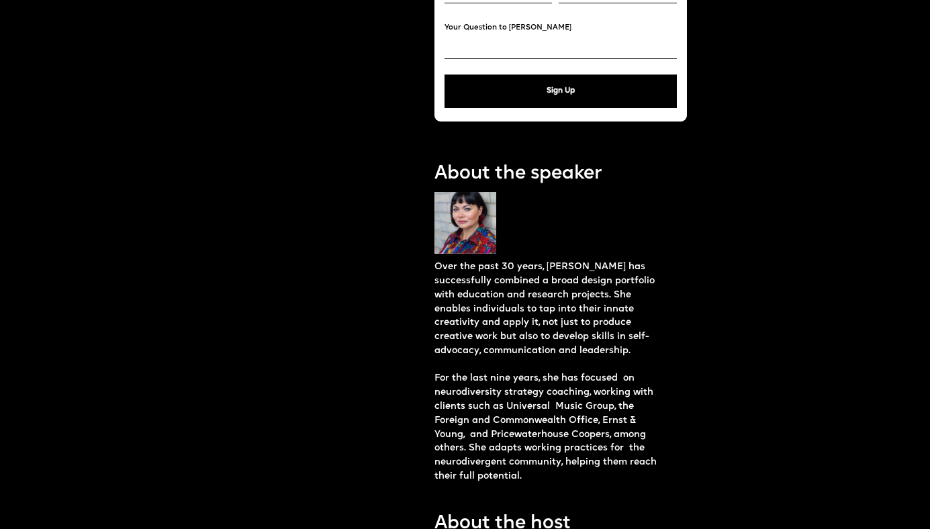
click at [475, 293] on p "Over the past 30 years, [PERSON_NAME] has successfully combined a broad design …" at bounding box center [548, 372] width 228 height 224
click at [469, 296] on p "Over the past 30 years, [PERSON_NAME] has successfully combined a broad design …" at bounding box center [548, 372] width 228 height 224
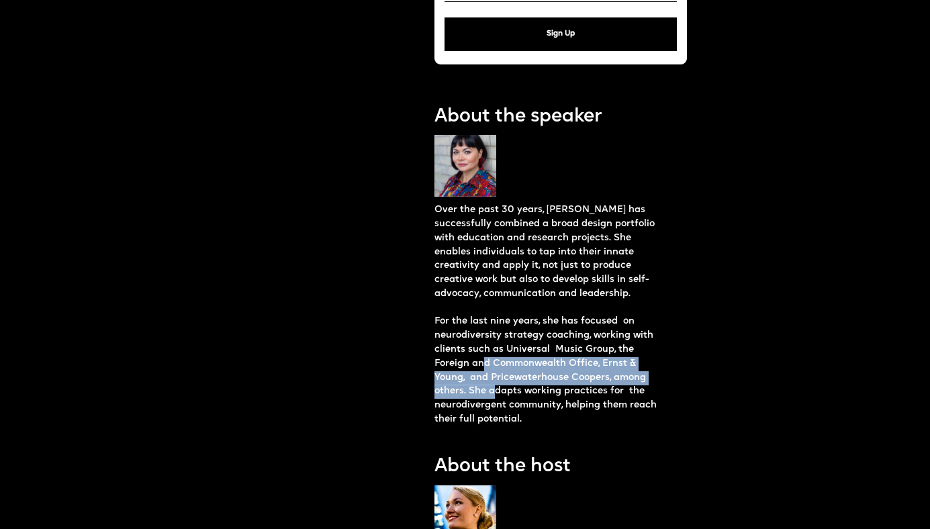
drag, startPoint x: 491, startPoint y: 393, endPoint x: 485, endPoint y: 351, distance: 42.1
click at [485, 351] on p "Over the past 30 years, [PERSON_NAME] has successfully combined a broad design …" at bounding box center [548, 315] width 228 height 224
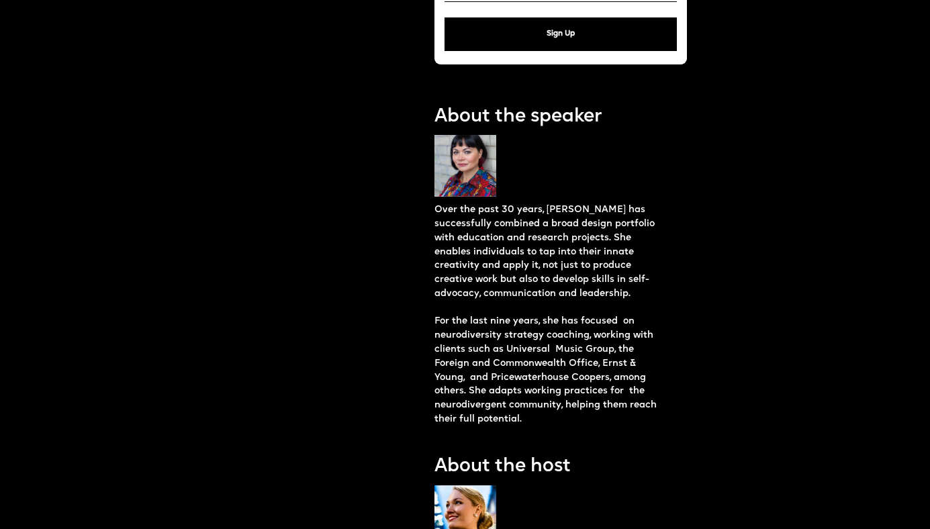
drag, startPoint x: 458, startPoint y: 311, endPoint x: 487, endPoint y: 377, distance: 71.6
click at [487, 377] on p "Over the past 30 years, [PERSON_NAME] has successfully combined a broad design …" at bounding box center [548, 315] width 228 height 224
drag, startPoint x: 487, startPoint y: 377, endPoint x: 479, endPoint y: 352, distance: 25.3
click at [479, 355] on p "Over the past 30 years, [PERSON_NAME] has successfully combined a broad design …" at bounding box center [548, 315] width 228 height 224
click at [479, 352] on p "Over the past 30 years, [PERSON_NAME] has successfully combined a broad design …" at bounding box center [548, 315] width 228 height 224
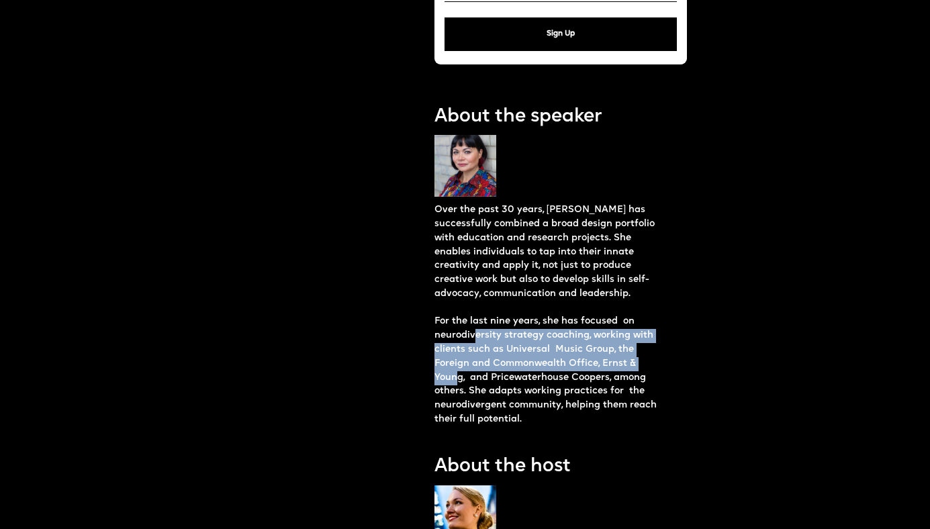
drag, startPoint x: 473, startPoint y: 327, endPoint x: 458, endPoint y: 382, distance: 57.2
click at [458, 381] on p "Over the past 30 years, [PERSON_NAME] has successfully combined a broad design …" at bounding box center [548, 315] width 228 height 224
click at [458, 382] on p "Over the past 30 years, [PERSON_NAME] has successfully combined a broad design …" at bounding box center [548, 315] width 228 height 224
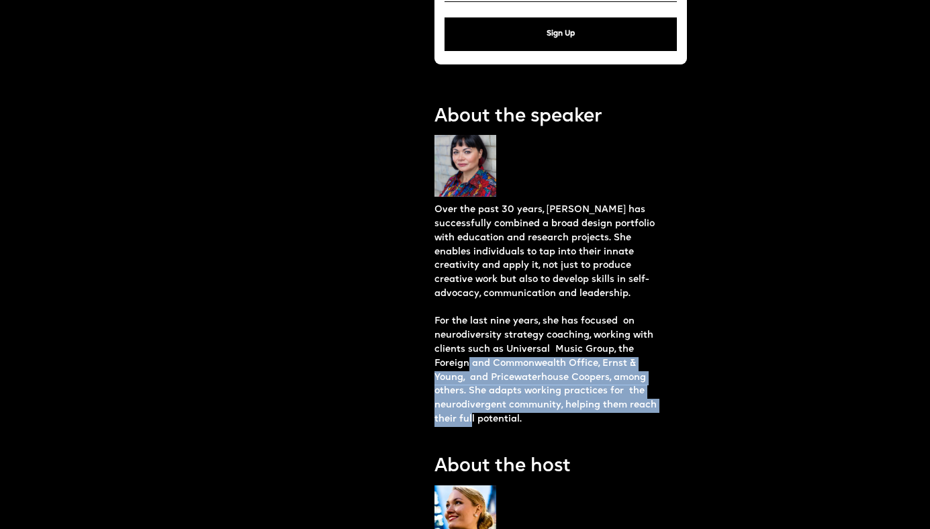
drag, startPoint x: 471, startPoint y: 399, endPoint x: 470, endPoint y: 342, distance: 57.1
click at [470, 342] on p "Over the past 30 years, [PERSON_NAME] has successfully combined a broad design …" at bounding box center [548, 315] width 228 height 224
click at [470, 338] on p "Over the past 30 years, [PERSON_NAME] has successfully combined a broad design …" at bounding box center [548, 315] width 228 height 224
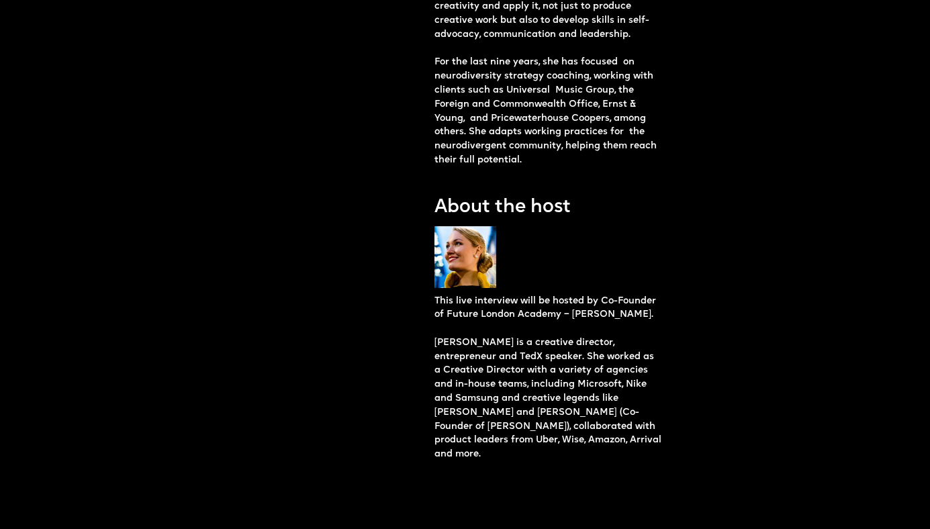
scroll to position [1518, 0]
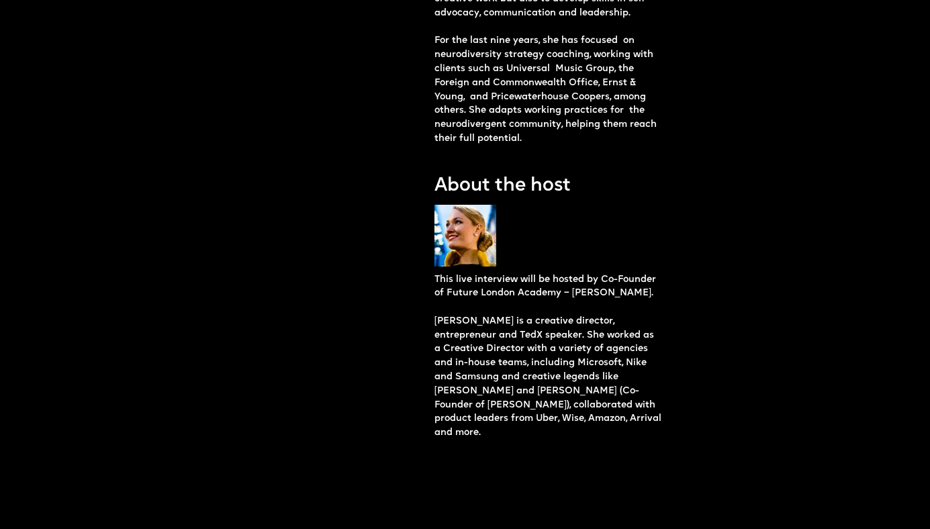
click at [462, 295] on p "This live interview will be hosted by Co-Founder of Future London Academy – [PE…" at bounding box center [548, 356] width 228 height 167
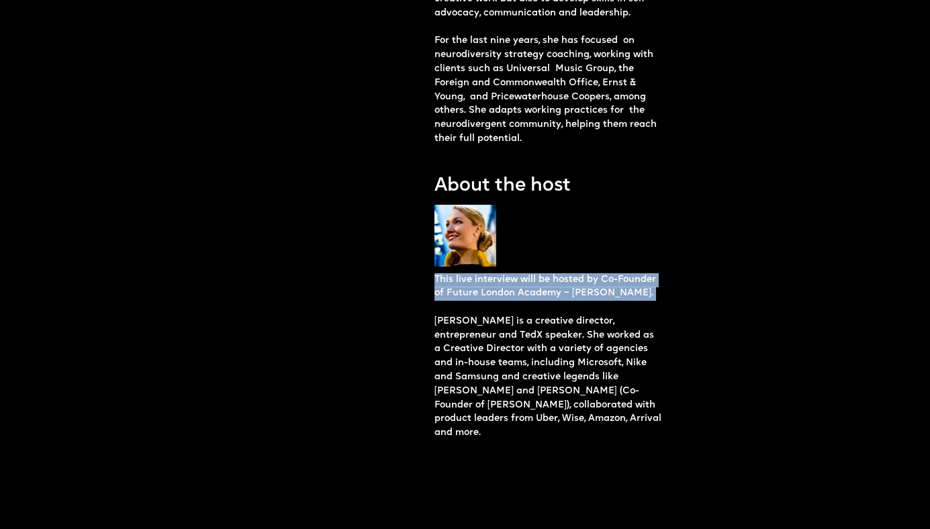
click at [462, 332] on p "This live interview will be hosted by Co-Founder of Future London Academy – [PE…" at bounding box center [548, 356] width 228 height 167
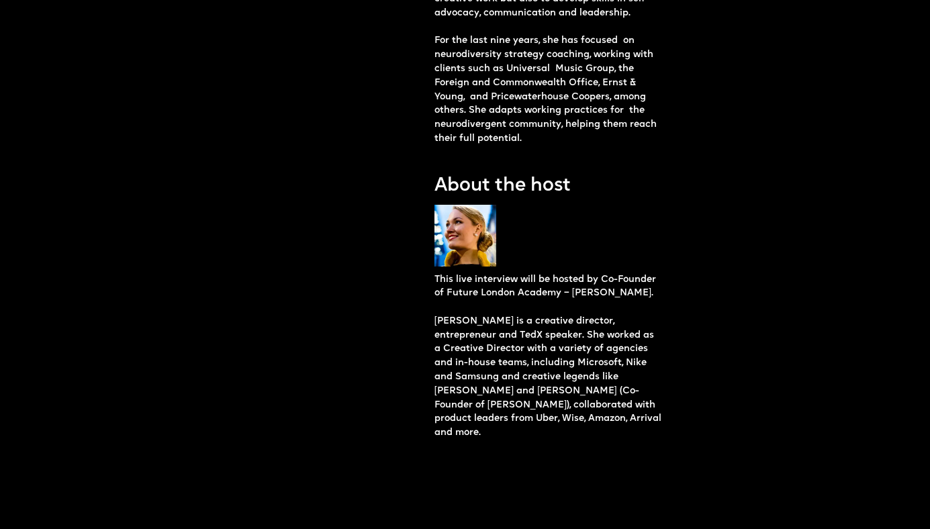
click at [462, 332] on p "This live interview will be hosted by Co-Founder of Future London Academy – [PE…" at bounding box center [548, 356] width 228 height 167
click at [469, 364] on p "This live interview will be hosted by Co-Founder of Future London Academy – [PE…" at bounding box center [548, 356] width 228 height 167
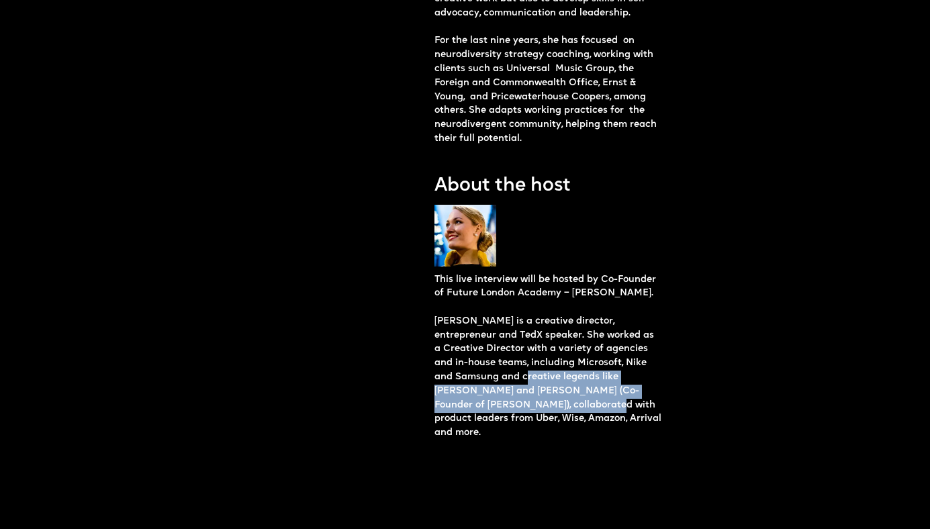
drag, startPoint x: 495, startPoint y: 419, endPoint x: 451, endPoint y: 335, distance: 94.6
click at [452, 338] on p "This live interview will be hosted by Co-Founder of Future London Academy – [PE…" at bounding box center [548, 356] width 228 height 167
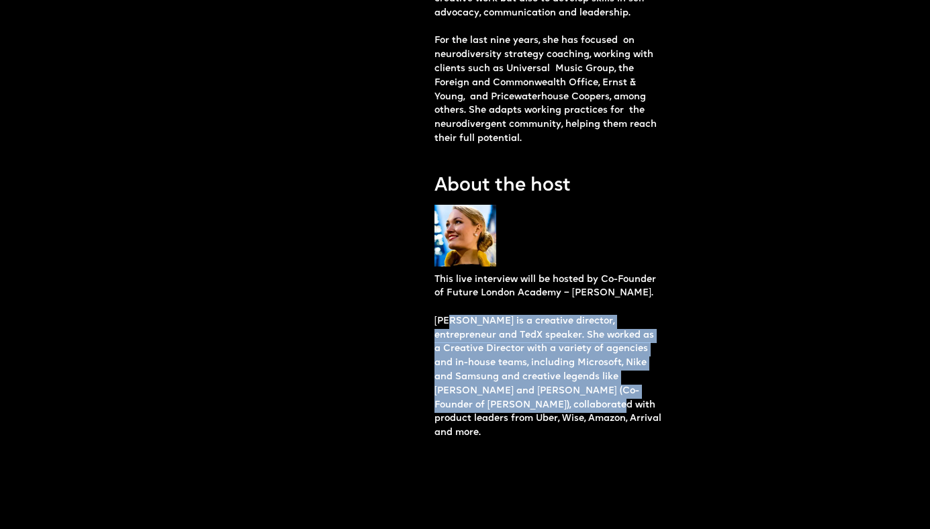
click at [451, 335] on p "This live interview will be hosted by Co-Founder of Future London Academy – [PE…" at bounding box center [548, 356] width 228 height 167
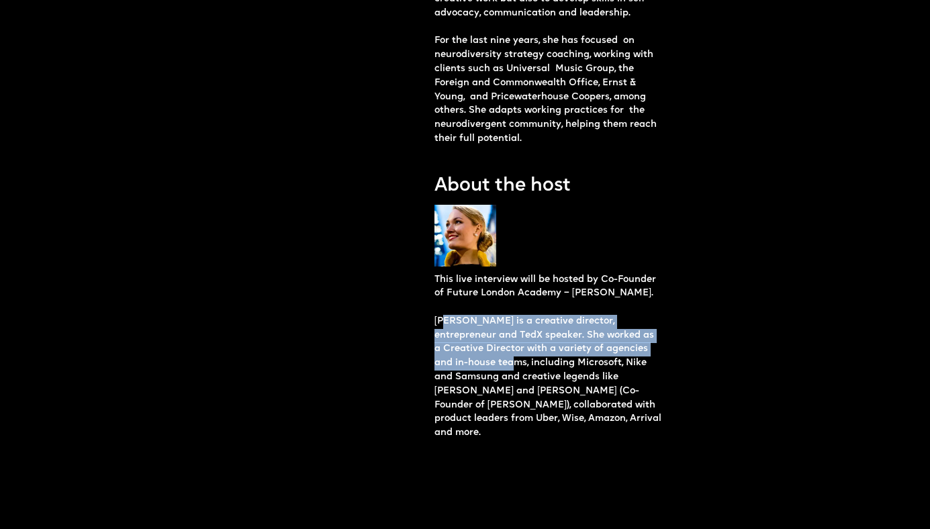
drag, startPoint x: 448, startPoint y: 334, endPoint x: 477, endPoint y: 391, distance: 64.2
click at [475, 388] on p "This live interview will be hosted by Co-Founder of Future London Academy – [PE…" at bounding box center [548, 356] width 228 height 167
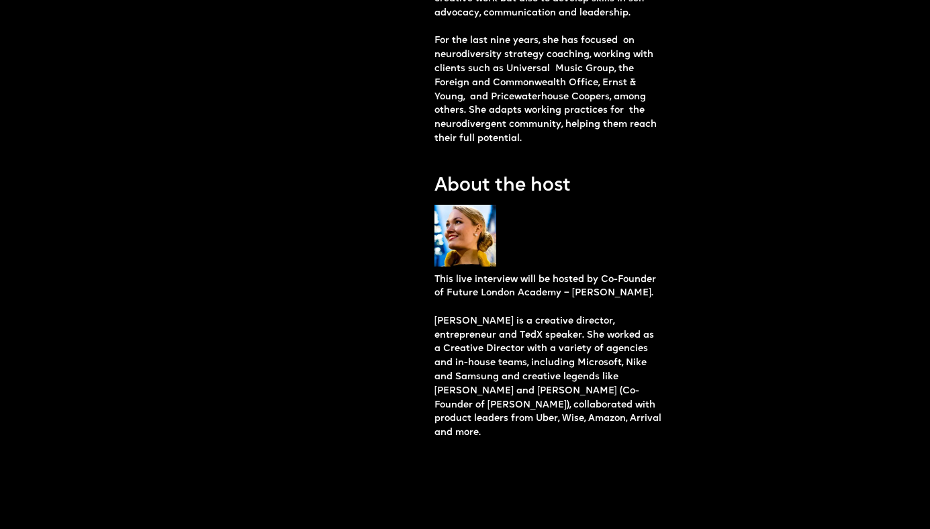
click at [477, 391] on p "This live interview will be hosted by Co-Founder of Future London Academy – [PE…" at bounding box center [548, 356] width 228 height 167
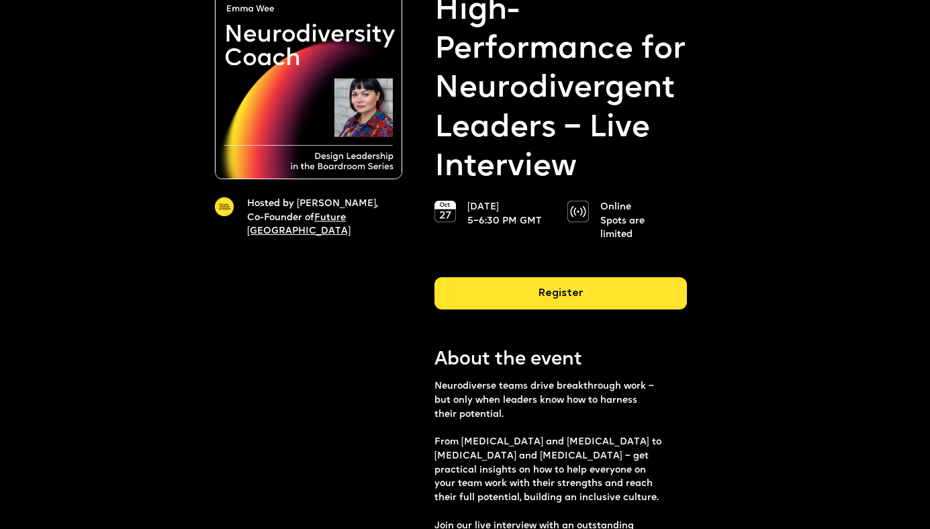
scroll to position [0, 0]
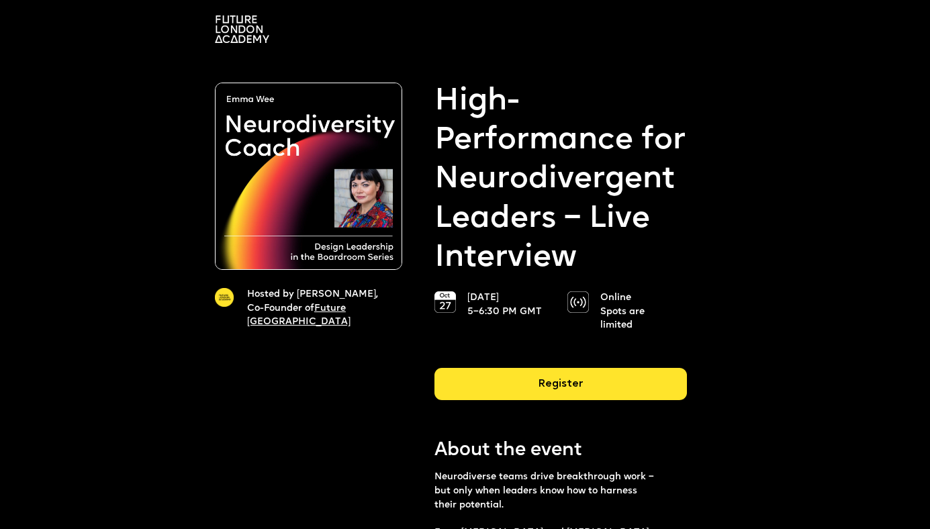
click at [509, 183] on strong "High-Performance for Neurodivergent Leaders – Live Interview" at bounding box center [560, 180] width 252 height 195
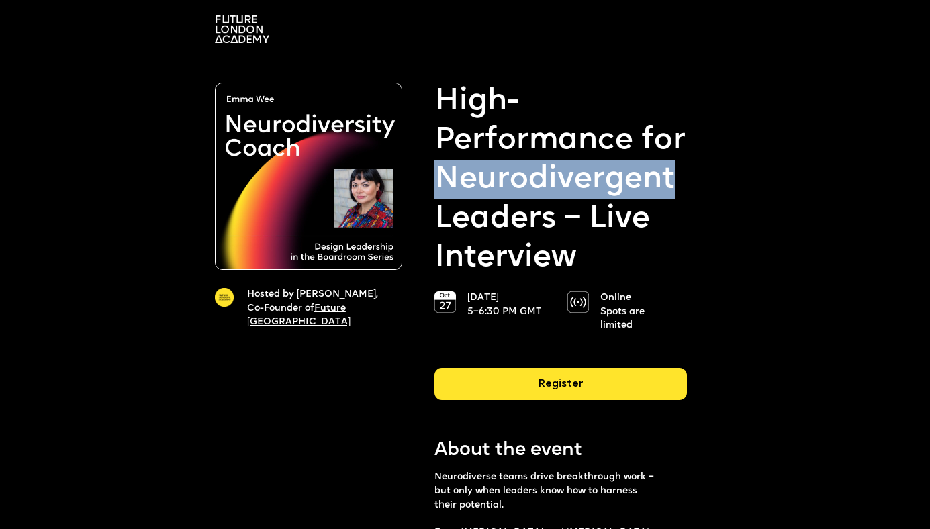
click at [509, 183] on strong "High-Performance for Neurodivergent Leaders – Live Interview" at bounding box center [560, 180] width 252 height 195
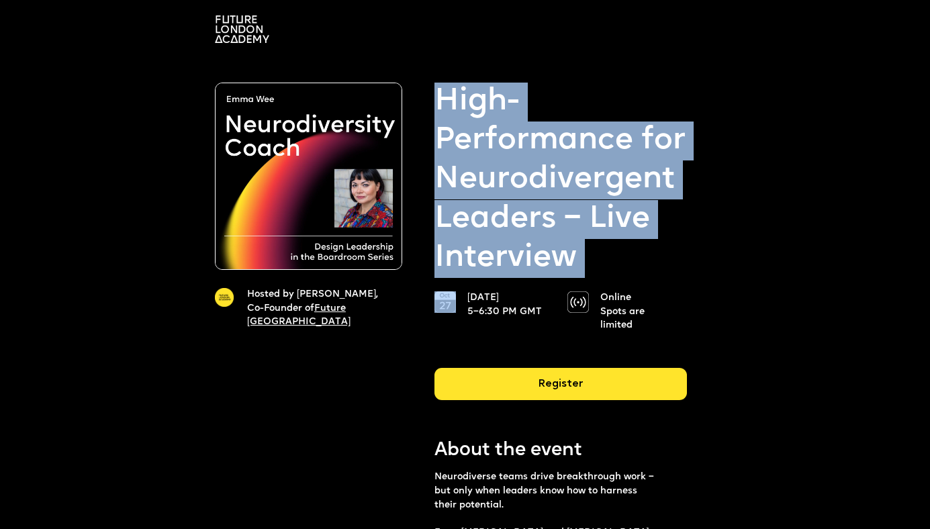
click at [505, 166] on strong "High-Performance for Neurodivergent Leaders – Live Interview" at bounding box center [560, 180] width 252 height 195
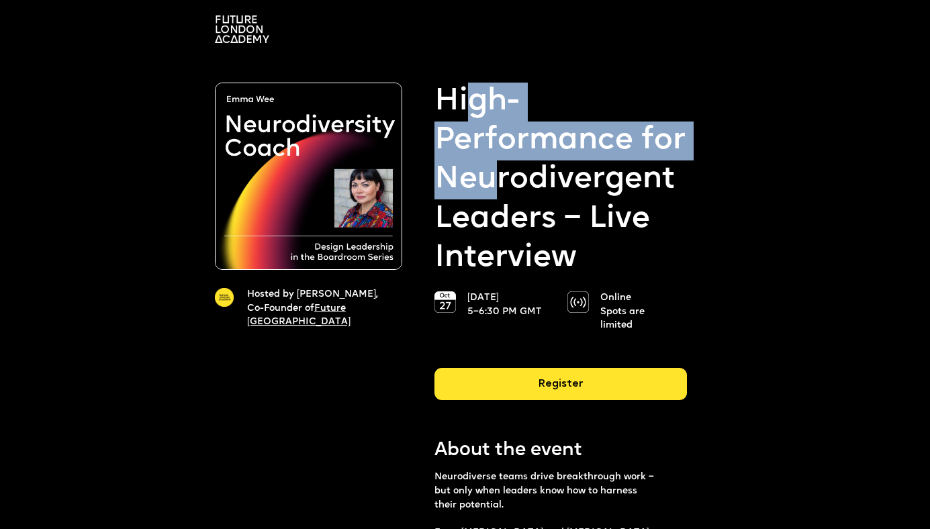
drag, startPoint x: 464, startPoint y: 105, endPoint x: 501, endPoint y: 203, distance: 104.7
click at [498, 201] on strong "High-Performance for Neurodivergent Leaders – Live Interview" at bounding box center [560, 180] width 252 height 195
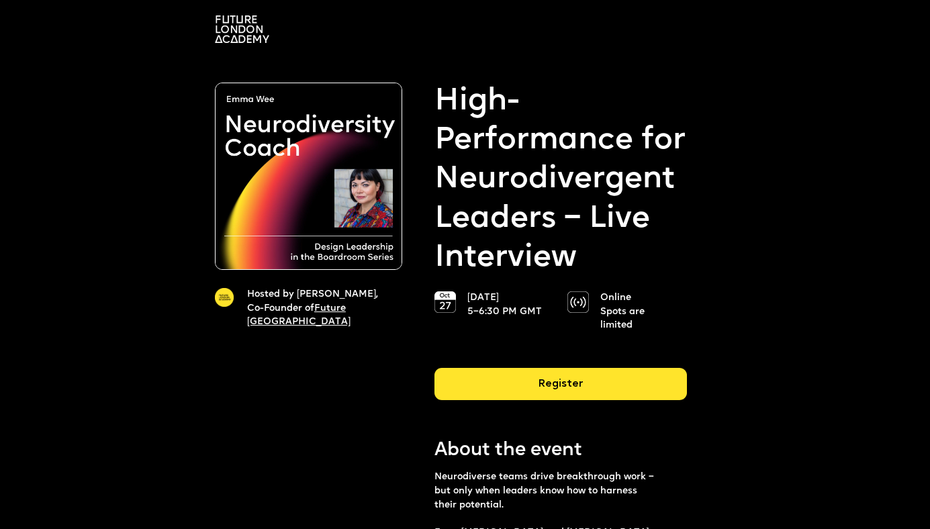
click at [501, 203] on strong "High-Performance for Neurodivergent Leaders – Live Interview" at bounding box center [560, 180] width 252 height 195
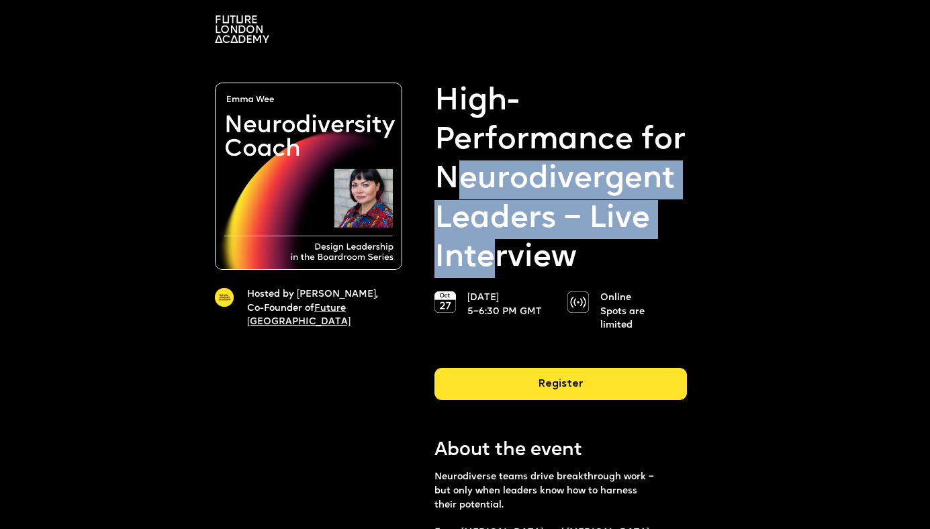
drag, startPoint x: 501, startPoint y: 252, endPoint x: 458, endPoint y: 150, distance: 111.0
click at [458, 150] on strong "High-Performance for Neurodivergent Leaders – Live Interview" at bounding box center [560, 180] width 252 height 195
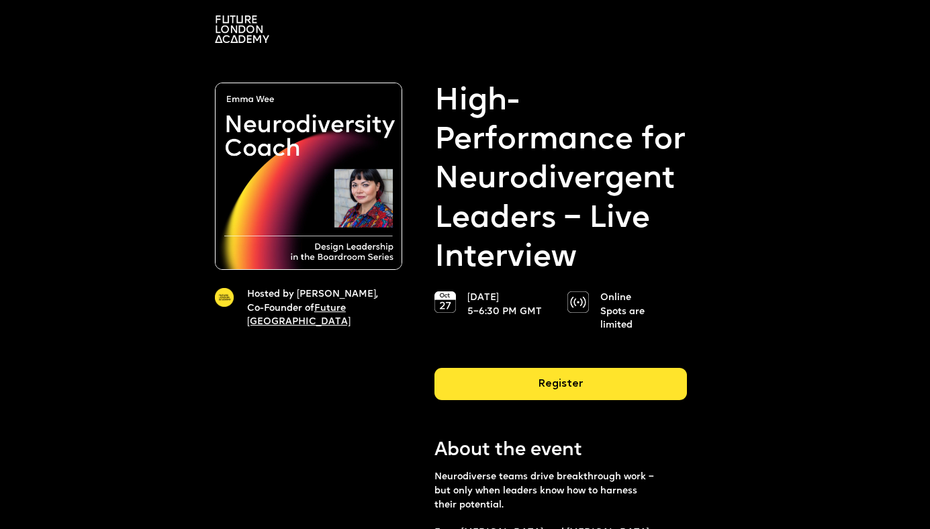
click at [453, 119] on strong "High-Performance for Neurodivergent Leaders – Live Interview" at bounding box center [560, 180] width 252 height 195
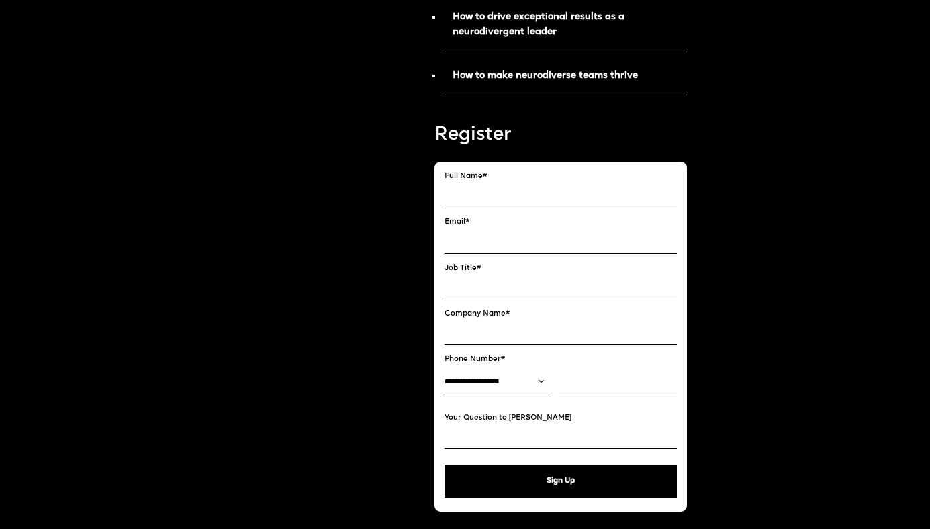
scroll to position [803, 0]
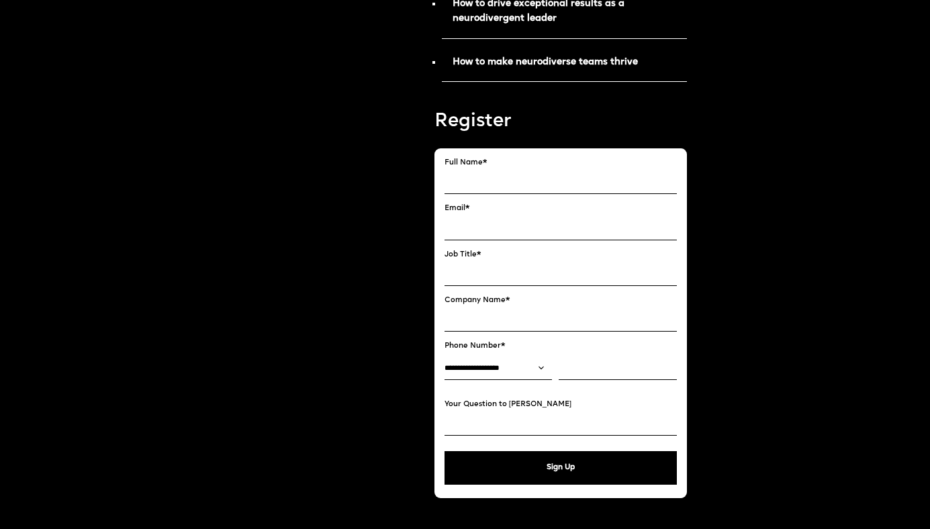
click at [502, 170] on input "FULL NAME" at bounding box center [560, 181] width 232 height 23
click at [451, 179] on input "**********" at bounding box center [560, 181] width 232 height 23
type input "**********"
click at [426, 188] on div "Hosted by Hosted by [PERSON_NAME], Co-Founder of Future London Academy Reserve …" at bounding box center [465, 473] width 500 height 2414
click at [466, 217] on input "EMAIL*" at bounding box center [560, 228] width 232 height 23
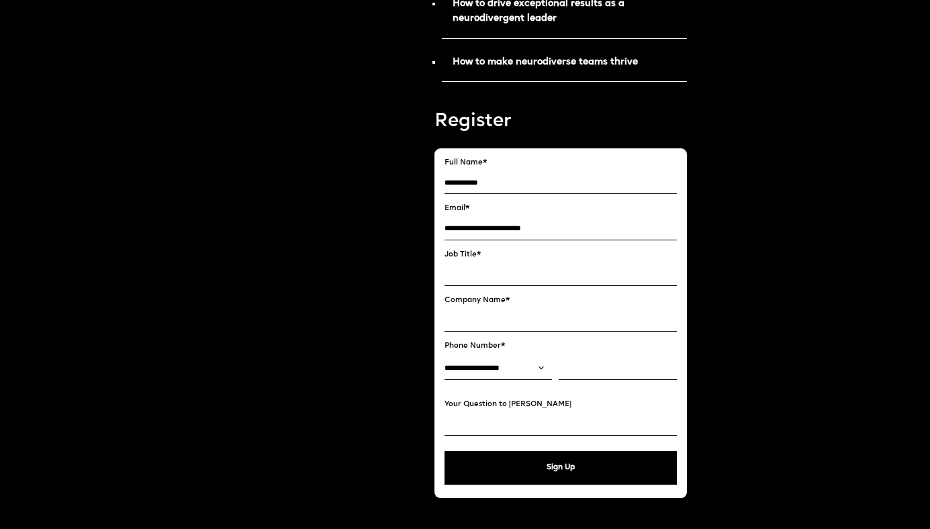
type input "**********"
click at [374, 254] on div "Hosted by Hosted by [PERSON_NAME], Co-Founder of Future London Academy Reserve …" at bounding box center [308, 479] width 187 height 2401
click at [473, 264] on input "Job Title *" at bounding box center [560, 273] width 232 height 23
type input "**********"
click at [483, 308] on input "Company Name *" at bounding box center [560, 319] width 232 height 23
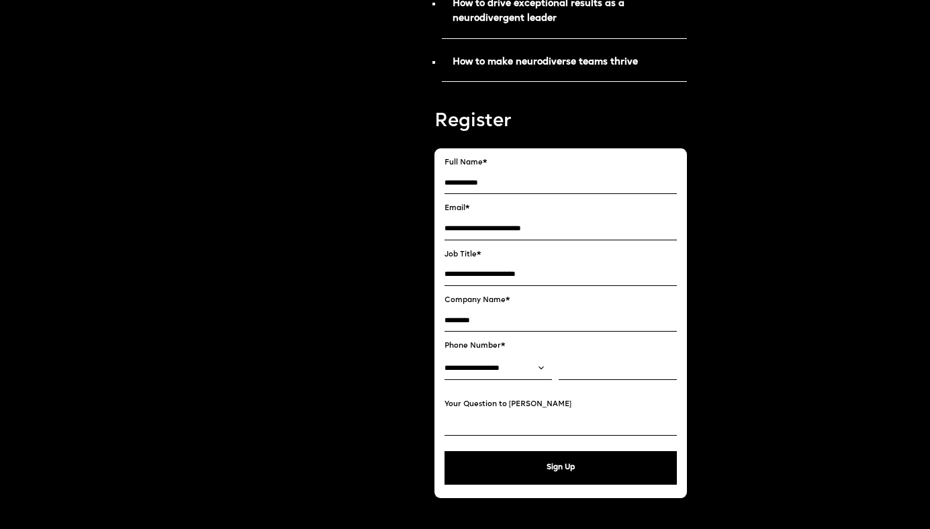
type input "*********"
click at [339, 330] on div "Hosted by Hosted by [PERSON_NAME], Co-Founder of Future London Academy Reserve …" at bounding box center [308, 479] width 187 height 2401
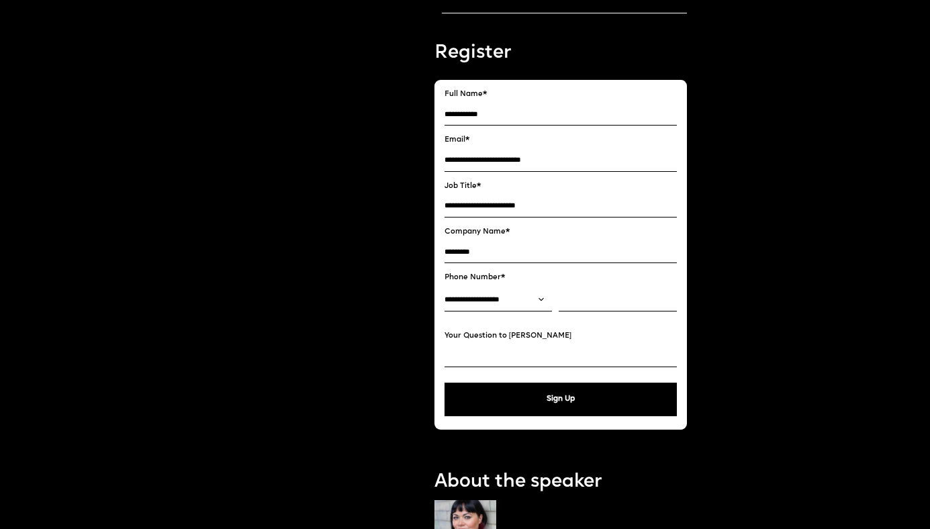
scroll to position [889, 0]
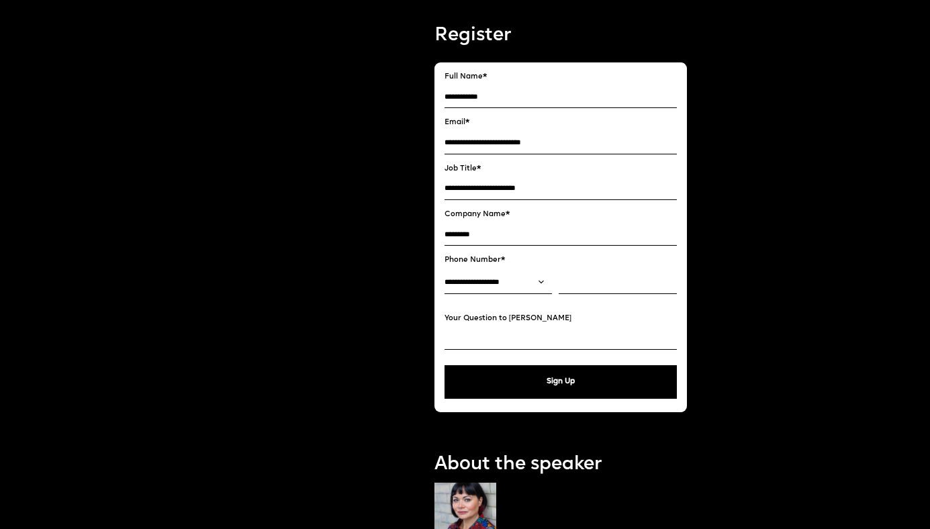
click at [588, 273] on input "tel" at bounding box center [617, 282] width 118 height 23
click at [334, 322] on div "Hosted by Hosted by [PERSON_NAME], Co-Founder of Future London Academy Reserve …" at bounding box center [308, 393] width 187 height 2401
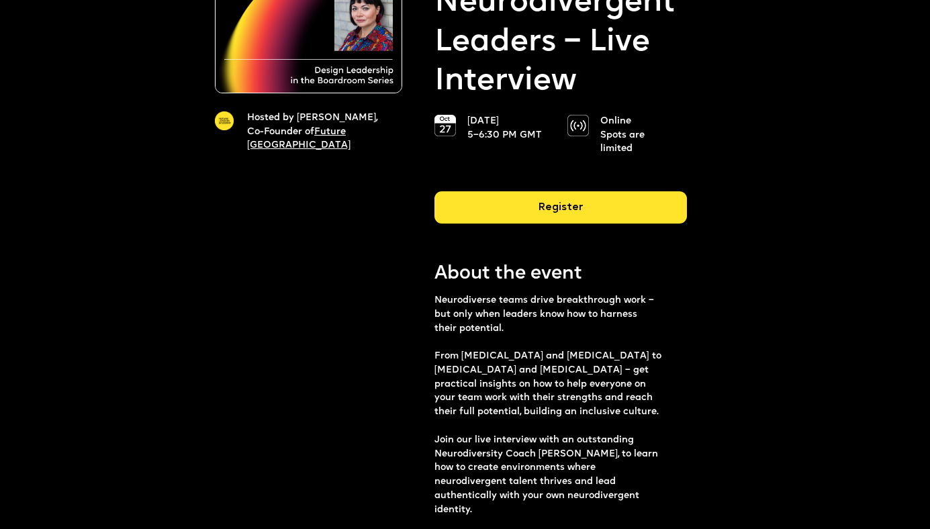
scroll to position [176, 0]
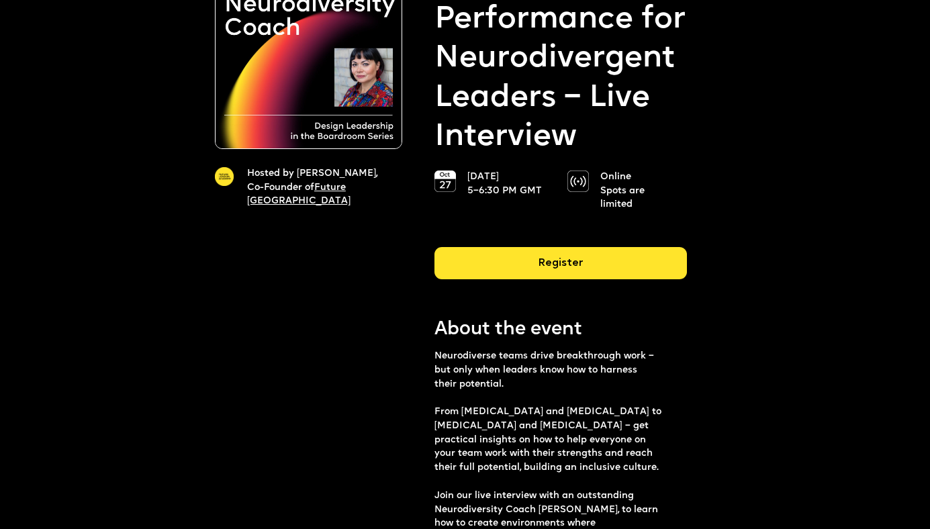
scroll to position [119, 0]
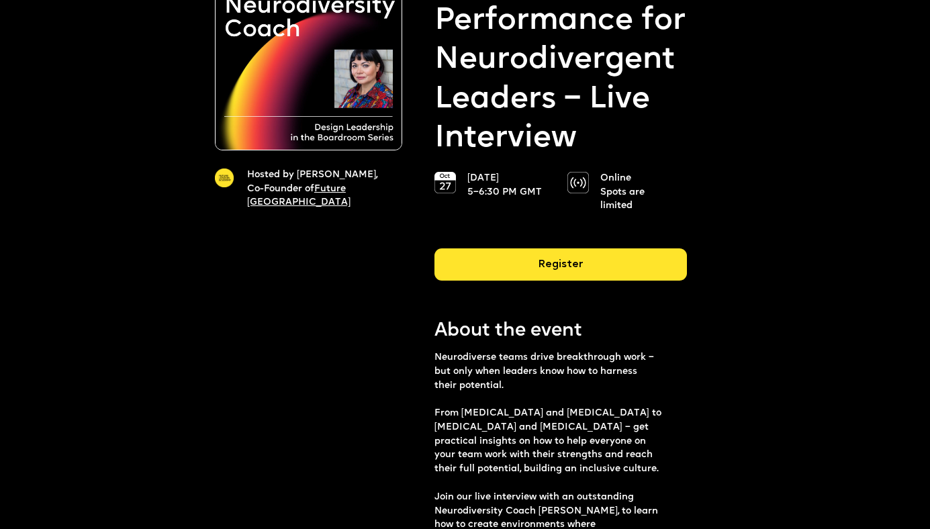
click at [518, 271] on div "Register" at bounding box center [560, 264] width 252 height 32
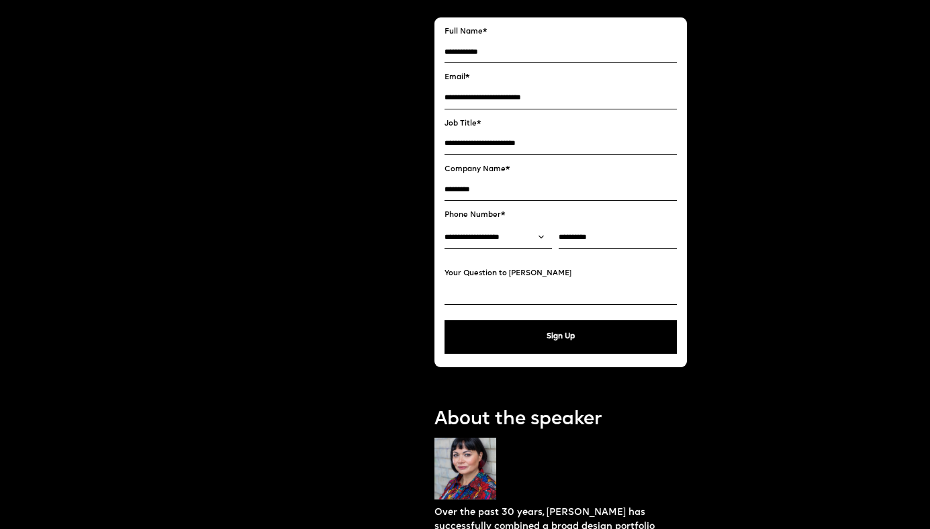
scroll to position [936, 0]
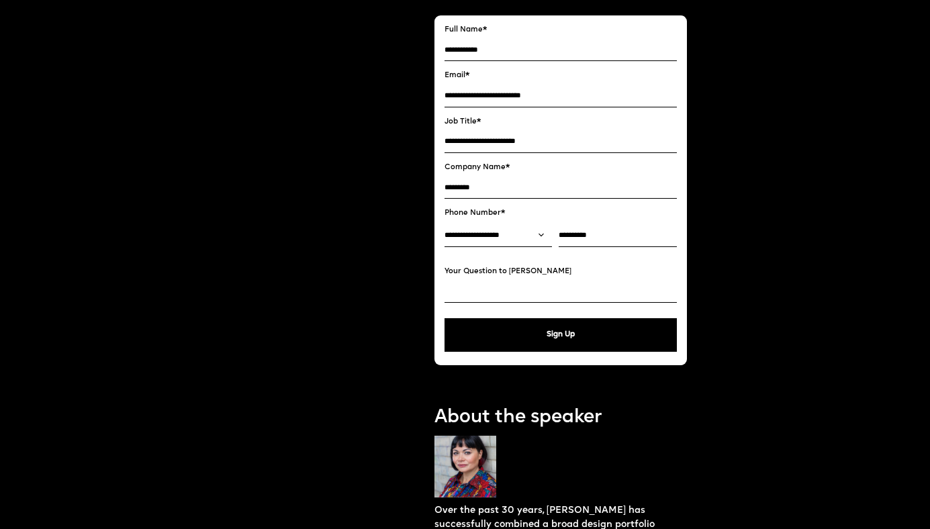
click at [563, 330] on button "Sign Up" at bounding box center [560, 335] width 232 height 34
type input "**********"
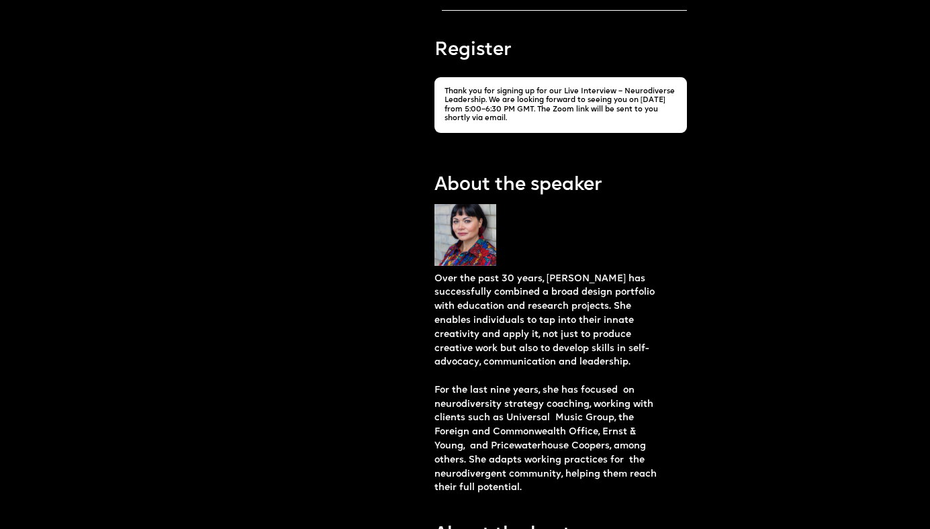
scroll to position [874, 0]
drag, startPoint x: 524, startPoint y: 107, endPoint x: 524, endPoint y: 90, distance: 17.5
click at [524, 91] on div "Thank you for signing up for our Live Interview – Neurodiverse Leadership. We a…" at bounding box center [560, 106] width 232 height 36
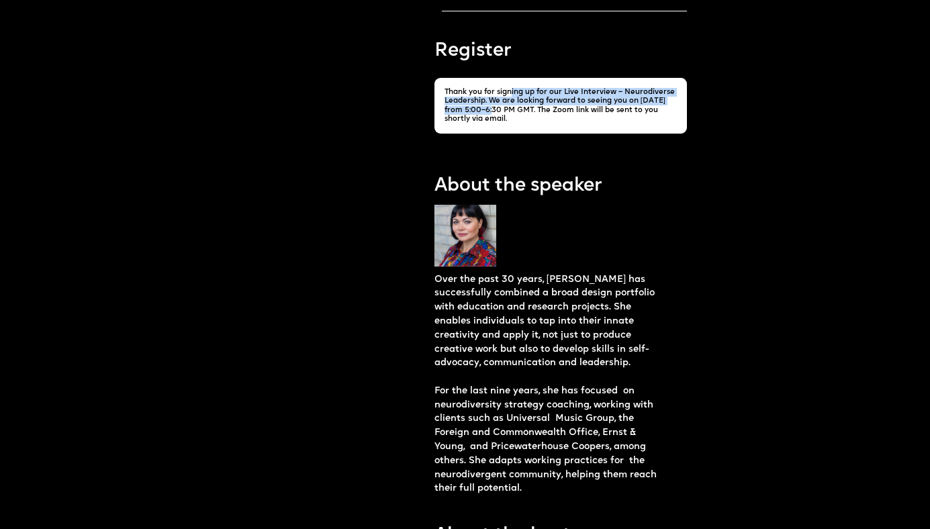
drag, startPoint x: 513, startPoint y: 83, endPoint x: 505, endPoint y: 113, distance: 31.3
click at [505, 113] on div "Thank you for signing up for our Live Interview – Neurodiverse Leadership. We a…" at bounding box center [560, 106] width 232 height 36
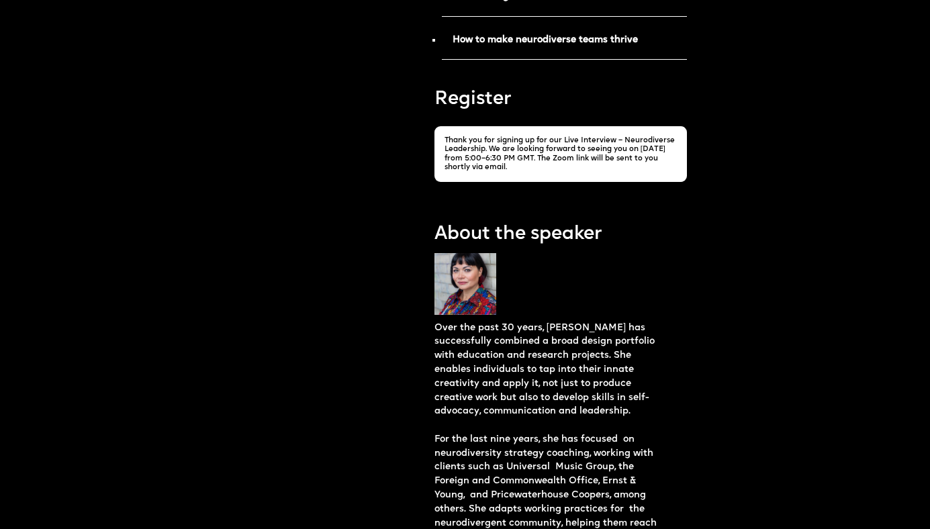
scroll to position [787, 0]
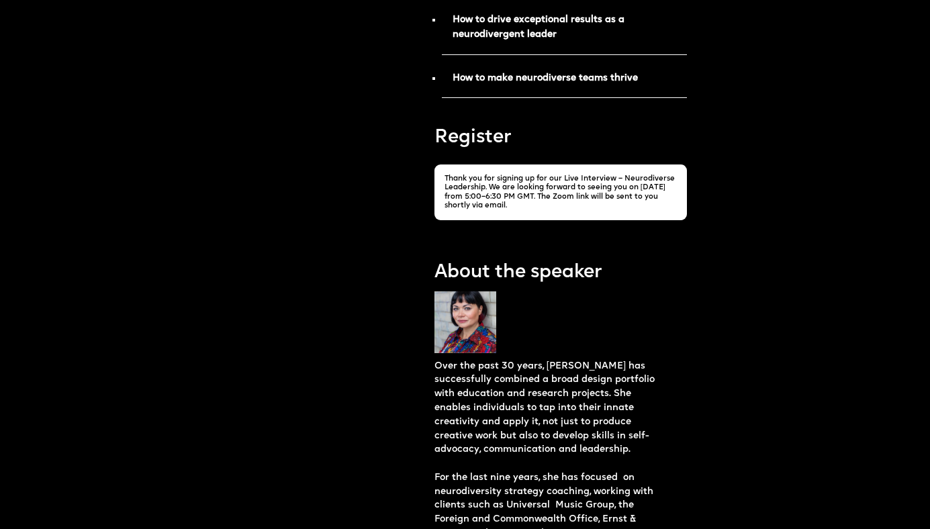
click at [135, 130] on section "Hosted by Hosted by [PERSON_NAME], Co-Founder of Future London Academy Reserve …" at bounding box center [465, 518] width 930 height 2606
